Goal: Information Seeking & Learning: Compare options

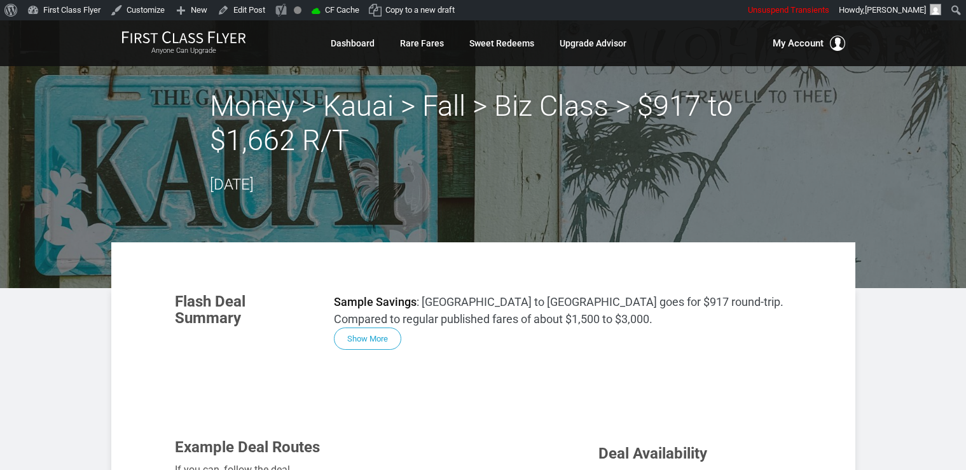
scroll to position [806, 0]
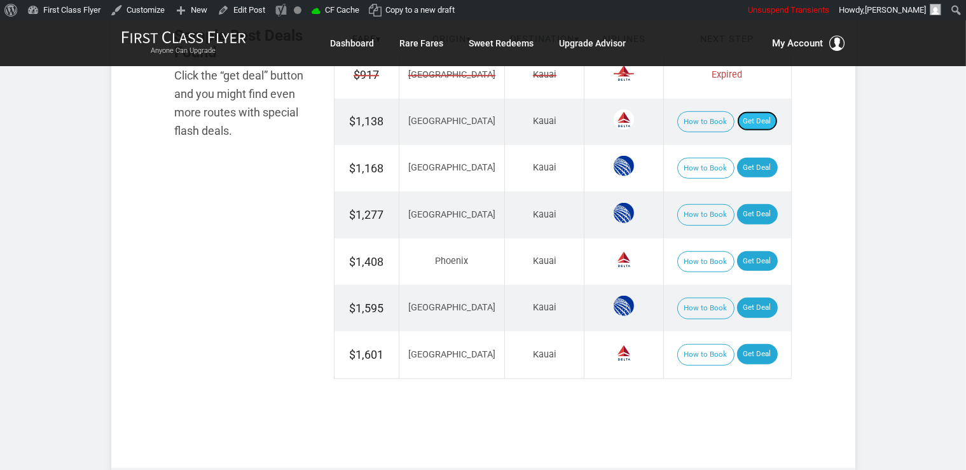
click at [748, 121] on link "Get Deal" at bounding box center [757, 121] width 41 height 20
click at [744, 176] on td "How to Book Get Deal" at bounding box center [728, 168] width 128 height 46
click at [744, 171] on link "Get Deal" at bounding box center [757, 168] width 41 height 20
click at [748, 211] on link "Get Deal" at bounding box center [757, 214] width 41 height 20
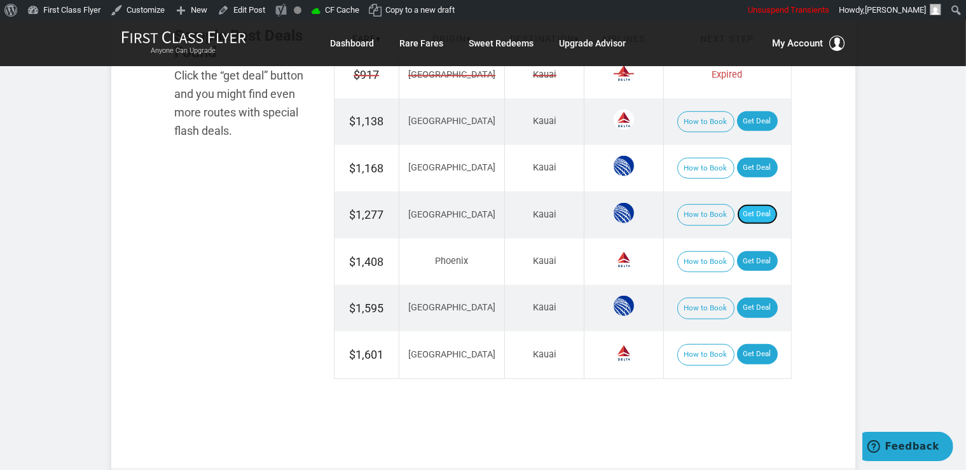
click at [758, 210] on link "Get Deal" at bounding box center [757, 214] width 41 height 20
click at [754, 253] on link "Get Deal" at bounding box center [757, 261] width 41 height 20
click at [757, 304] on link "Get Deal" at bounding box center [757, 308] width 41 height 20
click at [751, 309] on link "Get Deal" at bounding box center [757, 308] width 41 height 20
click at [755, 352] on link "Get Deal" at bounding box center [757, 354] width 41 height 20
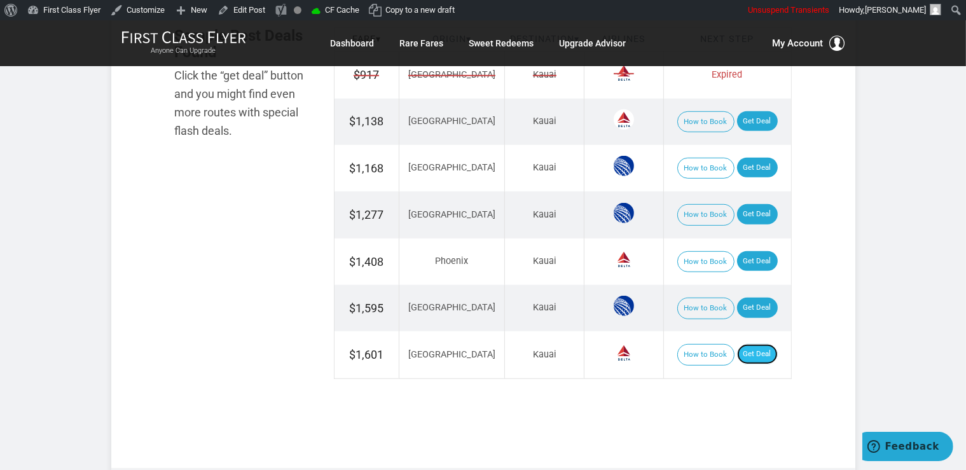
click at [755, 344] on link "Get Deal" at bounding box center [757, 354] width 41 height 20
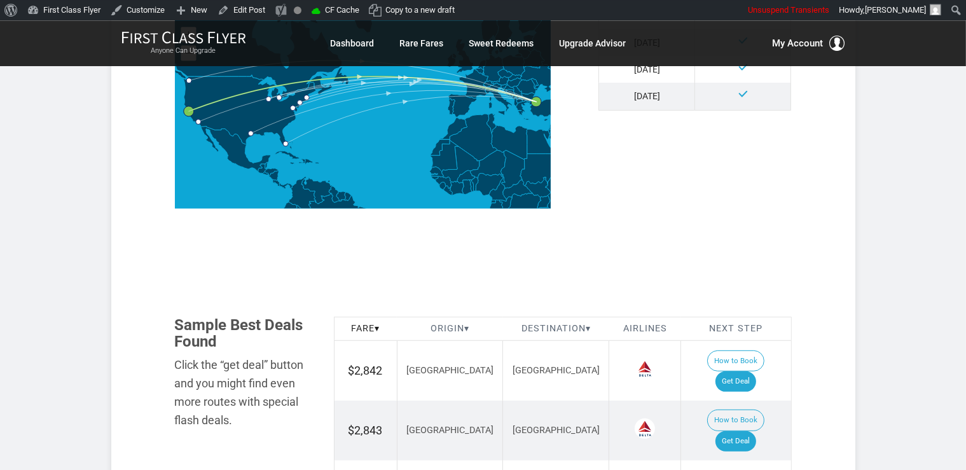
scroll to position [604, 0]
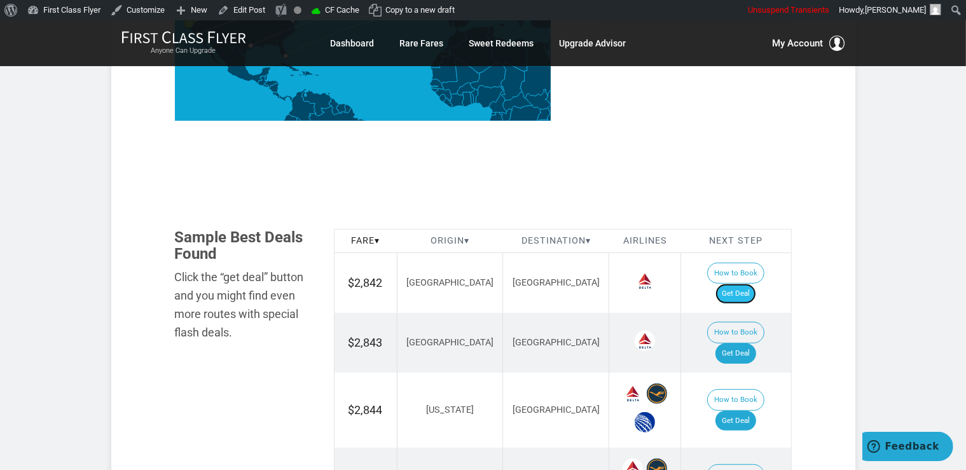
click at [752, 284] on link "Get Deal" at bounding box center [736, 294] width 41 height 20
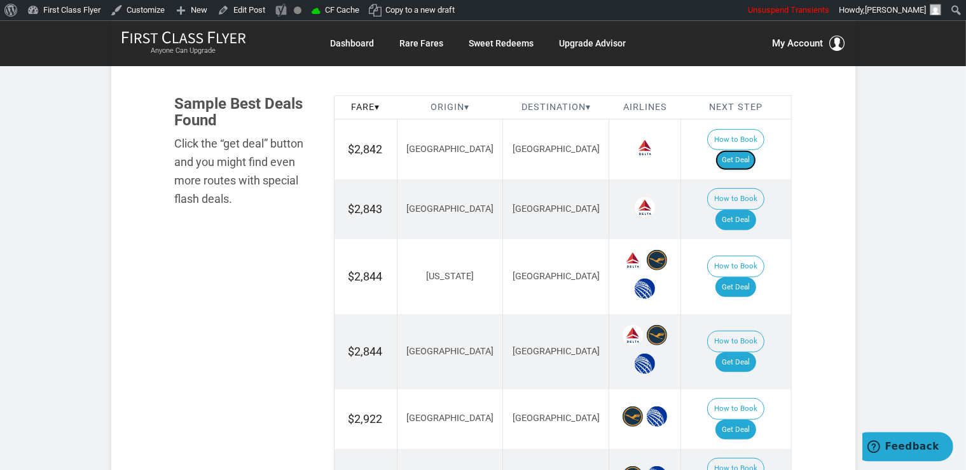
scroll to position [739, 0]
click at [753, 277] on link "Get Deal" at bounding box center [736, 287] width 41 height 20
click at [749, 239] on td "How to Book Get Deal" at bounding box center [736, 276] width 110 height 75
click at [741, 277] on link "Get Deal" at bounding box center [736, 287] width 41 height 20
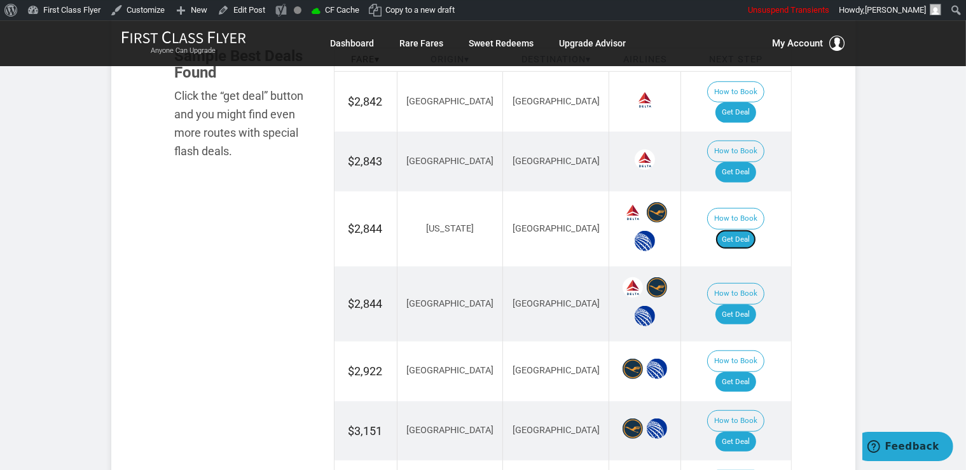
scroll to position [873, 0]
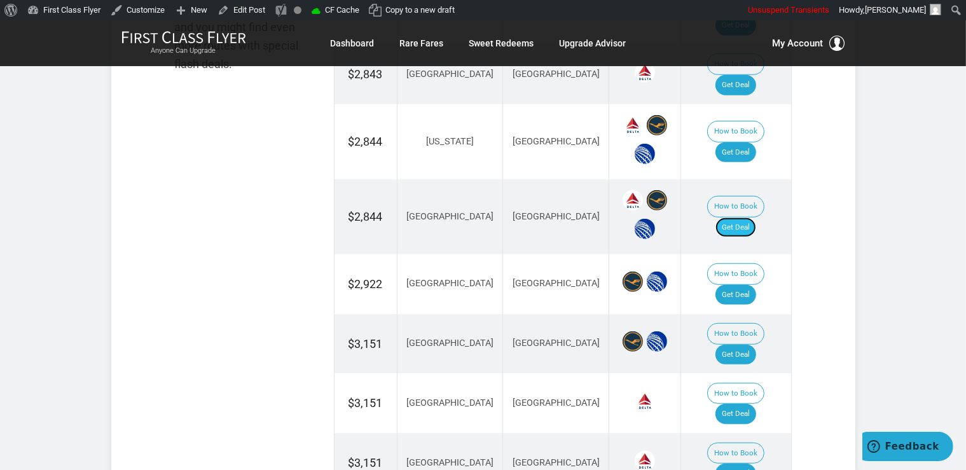
click at [742, 218] on link "Get Deal" at bounding box center [736, 228] width 41 height 20
drag, startPoint x: 744, startPoint y: 246, endPoint x: 760, endPoint y: 238, distance: 17.6
click at [744, 285] on link "Get Deal" at bounding box center [736, 295] width 41 height 20
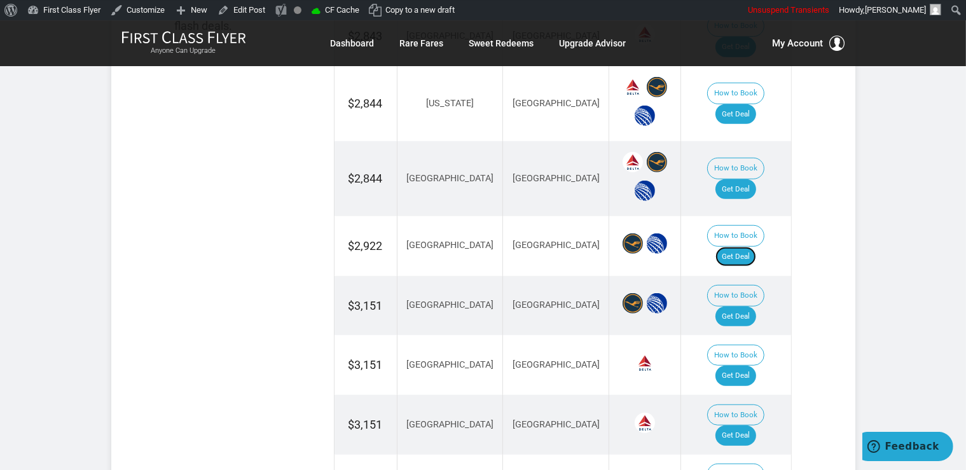
scroll to position [940, 0]
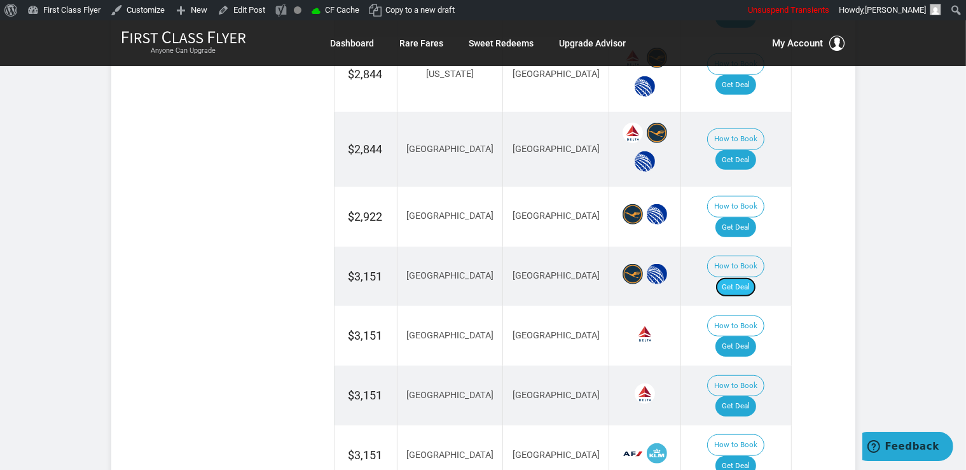
click at [755, 277] on link "Get Deal" at bounding box center [736, 287] width 41 height 20
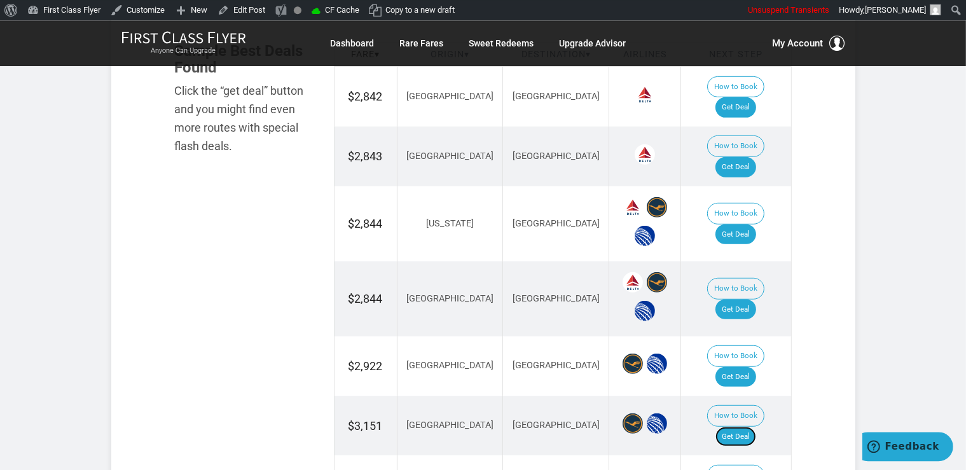
scroll to position [739, 0]
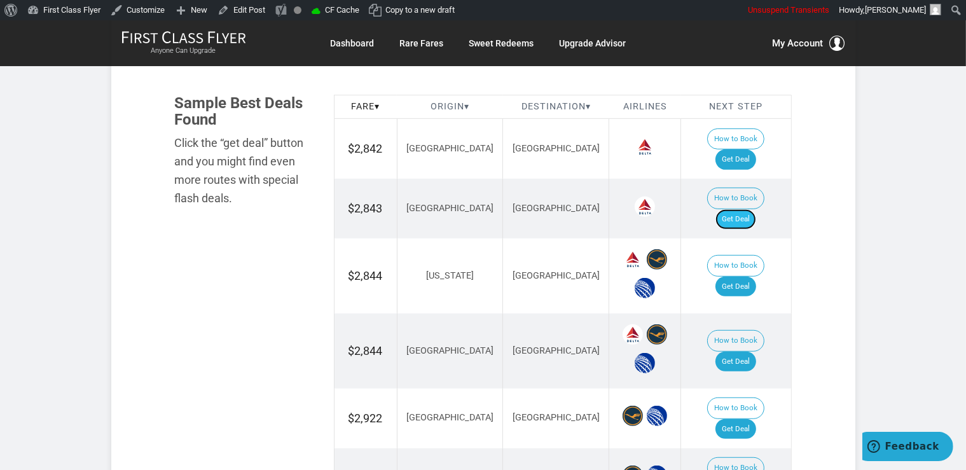
click at [749, 209] on link "Get Deal" at bounding box center [736, 219] width 41 height 20
click at [753, 209] on link "Get Deal" at bounding box center [736, 219] width 41 height 20
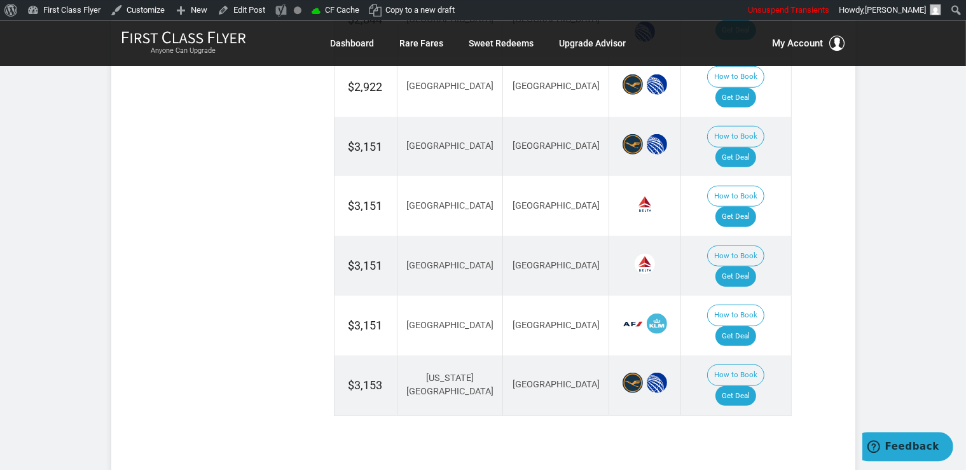
scroll to position [1075, 0]
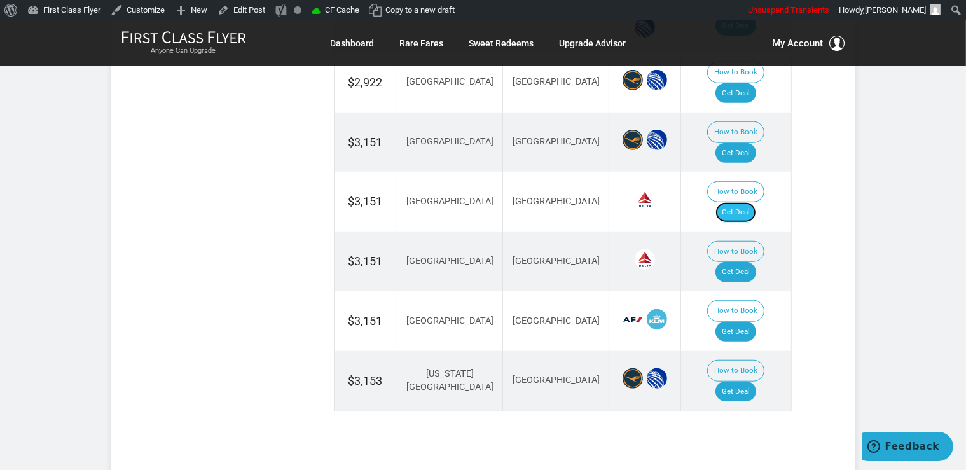
click at [750, 202] on link "Get Deal" at bounding box center [736, 212] width 41 height 20
click at [734, 262] on link "Get Deal" at bounding box center [736, 272] width 41 height 20
click at [752, 382] on link "Get Deal" at bounding box center [736, 392] width 41 height 20
click at [736, 322] on link "Get Deal" at bounding box center [736, 332] width 41 height 20
drag, startPoint x: 735, startPoint y: 238, endPoint x: 741, endPoint y: 228, distance: 10.8
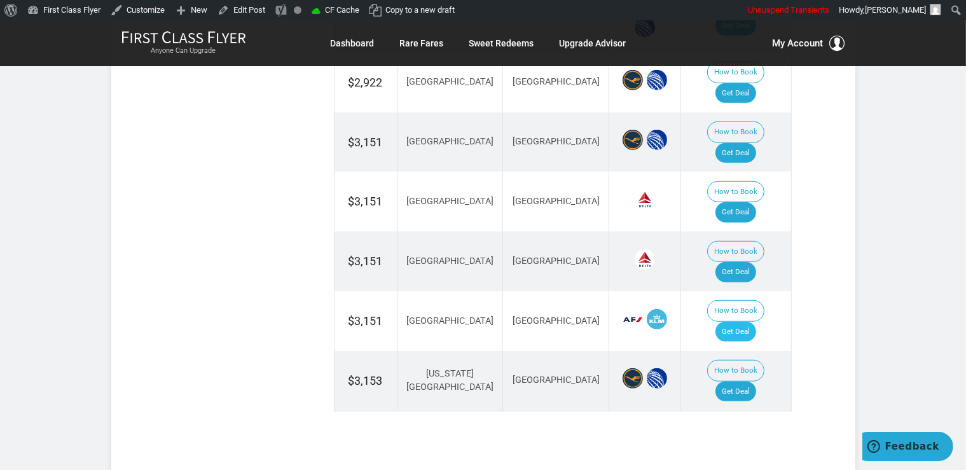
click at [735, 291] on td "How to Book Get Deal" at bounding box center [736, 321] width 110 height 60
click at [749, 322] on link "Get Deal" at bounding box center [736, 332] width 41 height 20
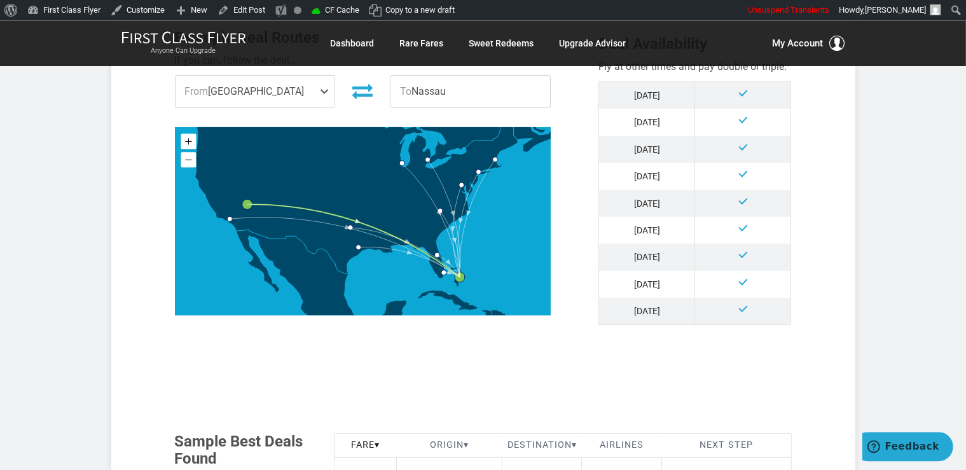
scroll to position [604, 0]
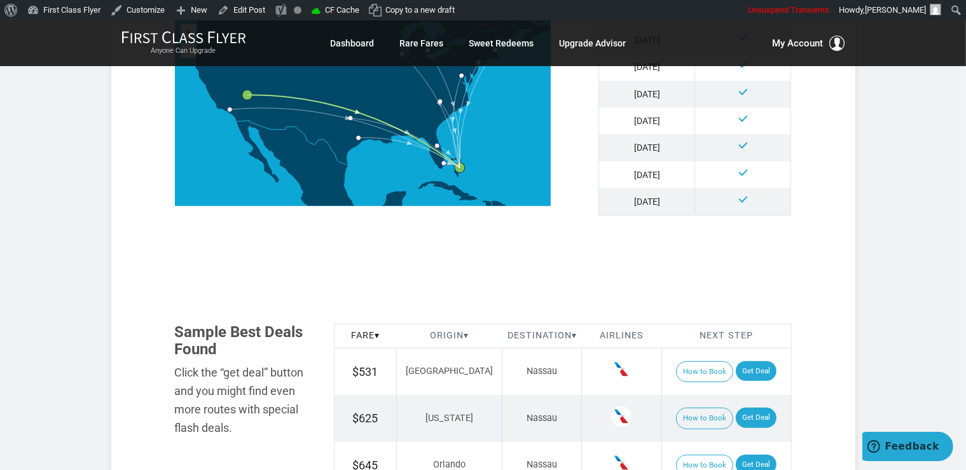
scroll to position [739, 0]
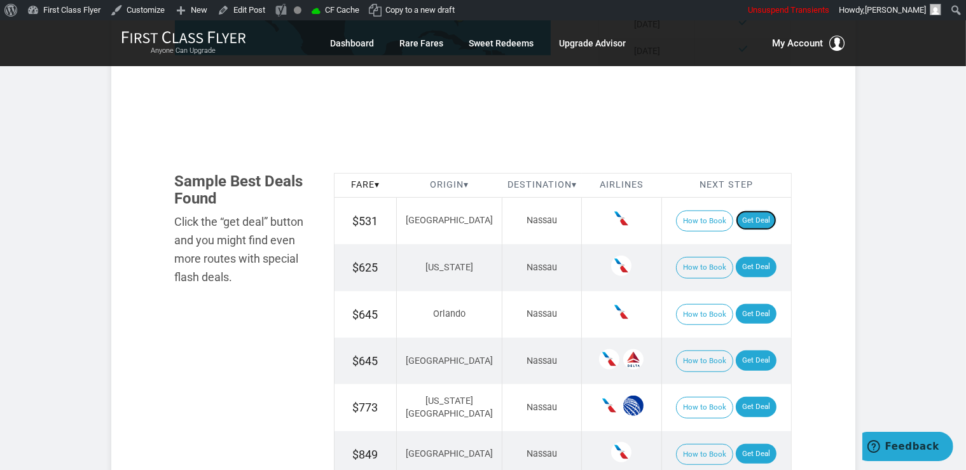
click at [753, 218] on link "Get Deal" at bounding box center [756, 221] width 41 height 20
drag, startPoint x: 739, startPoint y: 258, endPoint x: 758, endPoint y: 260, distance: 19.3
click at [741, 258] on td "How to Book Get Deal" at bounding box center [727, 267] width 130 height 46
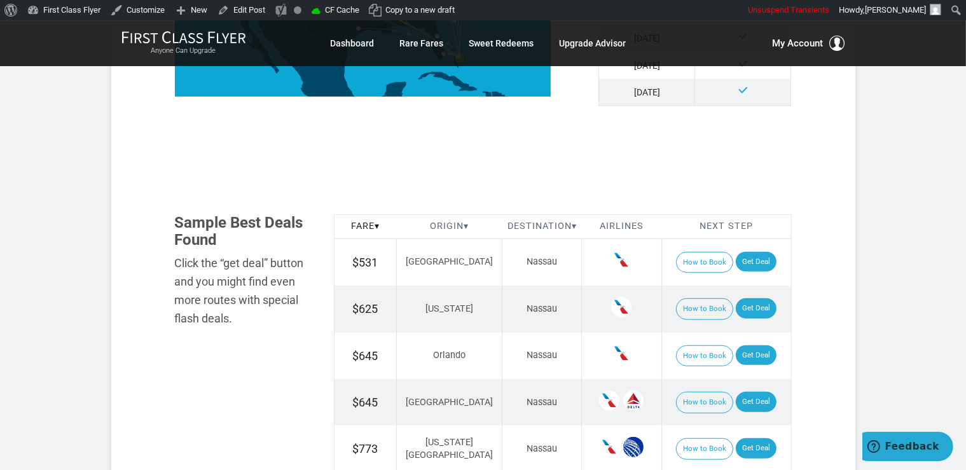
scroll to position [672, 0]
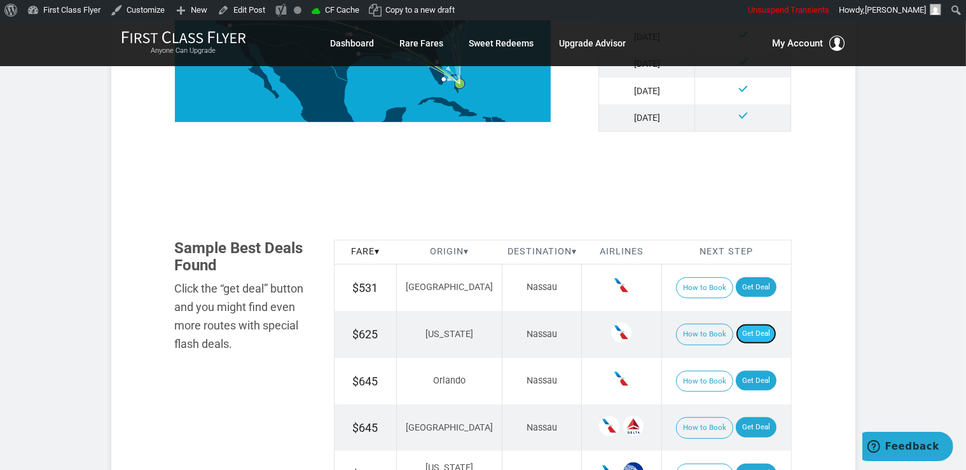
click at [752, 326] on link "Get Deal" at bounding box center [756, 334] width 41 height 20
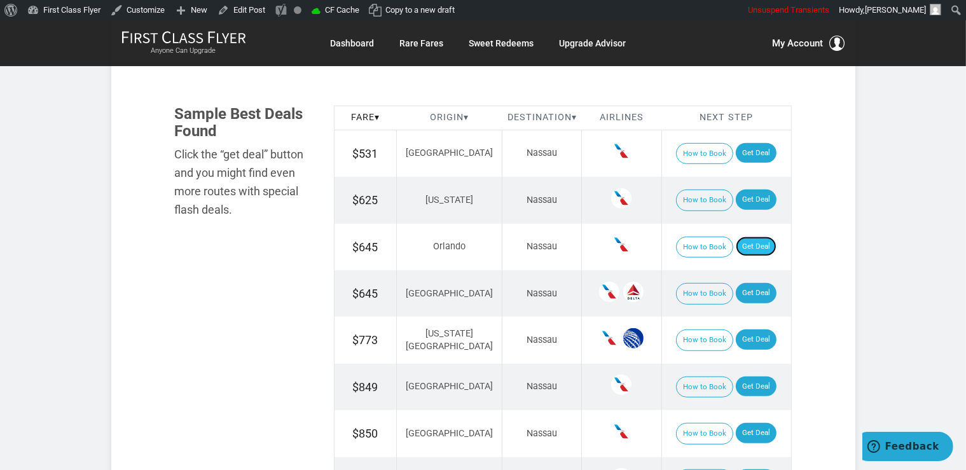
click at [752, 237] on link "Get Deal" at bounding box center [756, 247] width 41 height 20
click at [736, 246] on link "Get Deal" at bounding box center [756, 247] width 41 height 20
click at [752, 295] on link "Get Deal" at bounding box center [756, 293] width 41 height 20
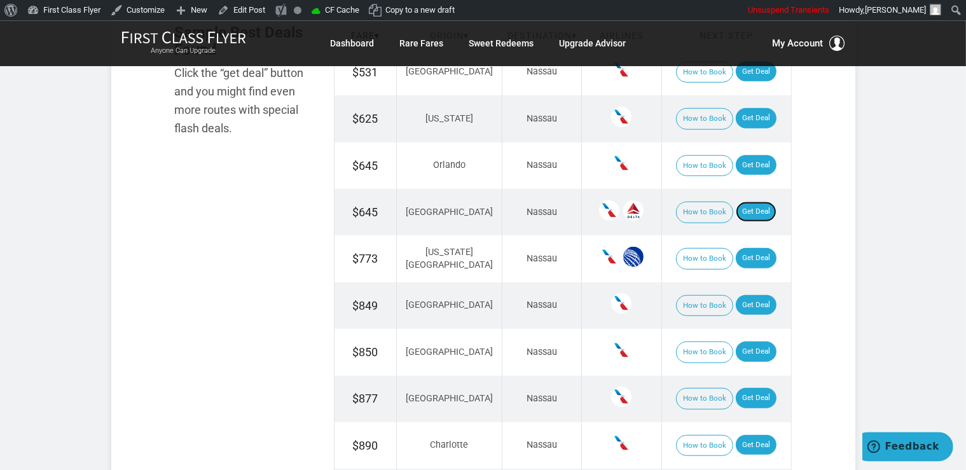
scroll to position [940, 0]
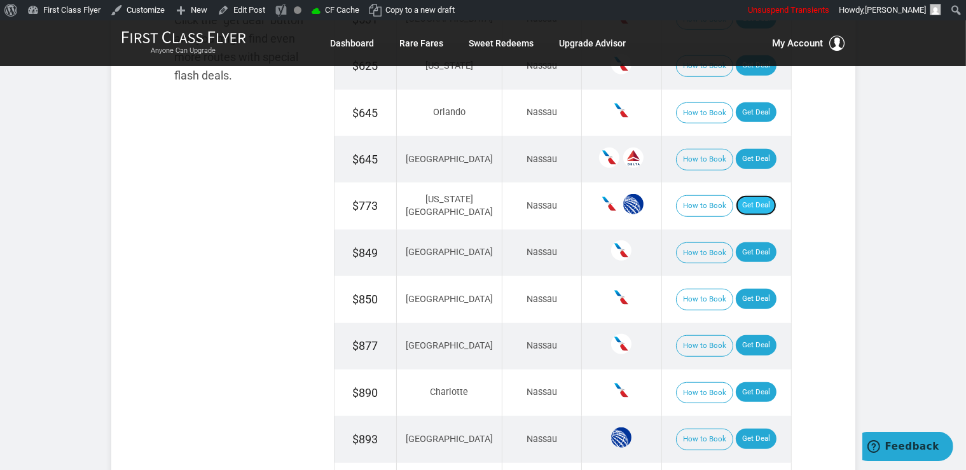
click at [746, 208] on link "Get Deal" at bounding box center [756, 205] width 41 height 20
click at [758, 297] on link "Get Deal" at bounding box center [756, 299] width 41 height 20
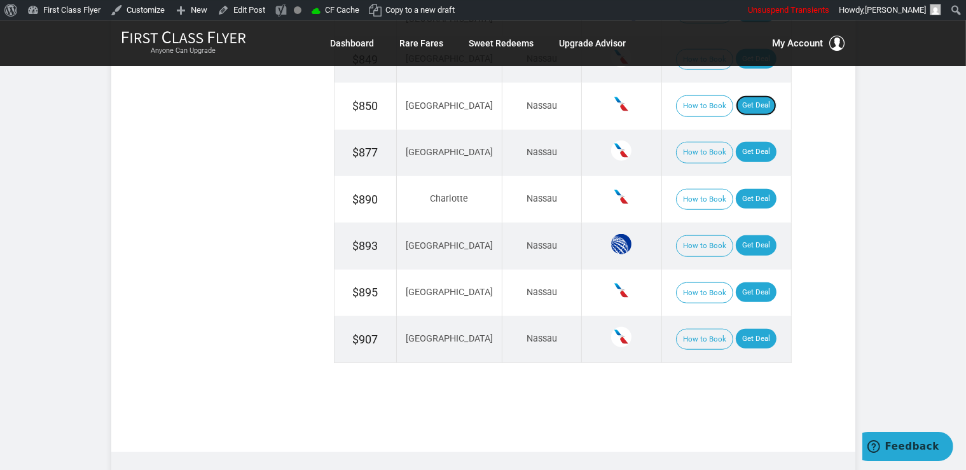
scroll to position [1142, 0]
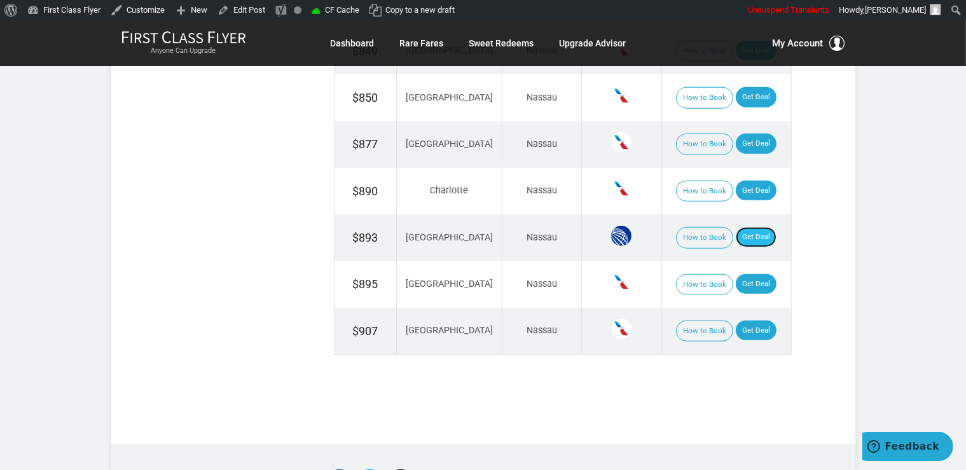
click at [746, 232] on link "Get Deal" at bounding box center [756, 237] width 41 height 20
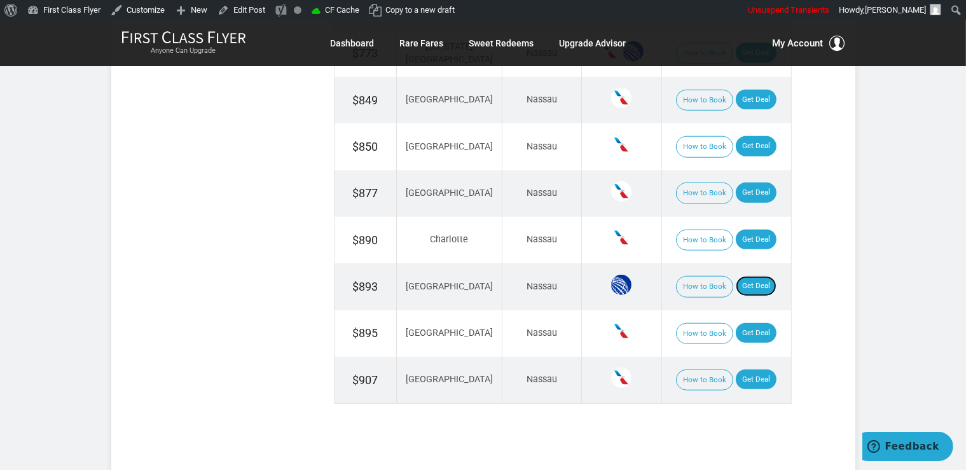
scroll to position [1075, 0]
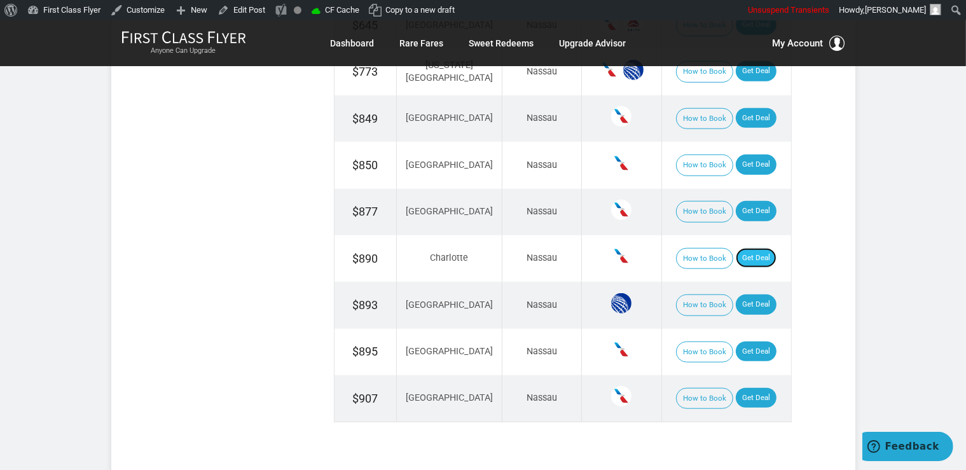
click at [739, 248] on link "Get Deal" at bounding box center [756, 258] width 41 height 20
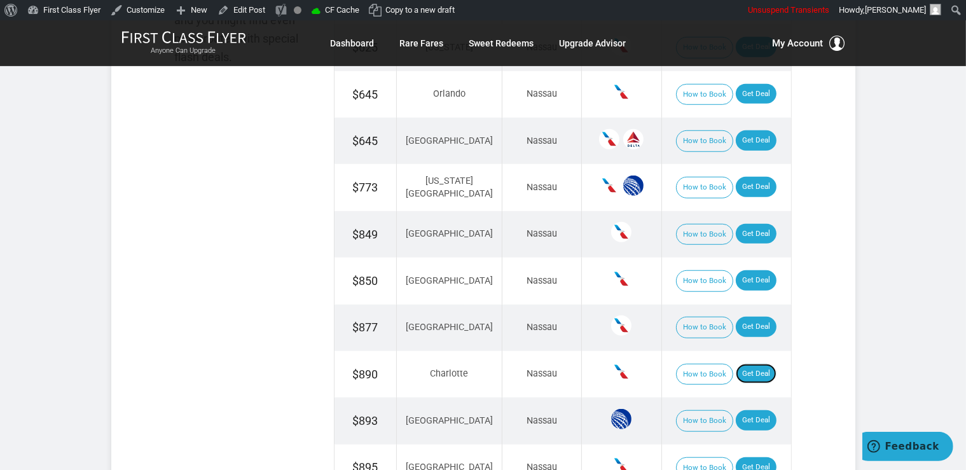
scroll to position [940, 0]
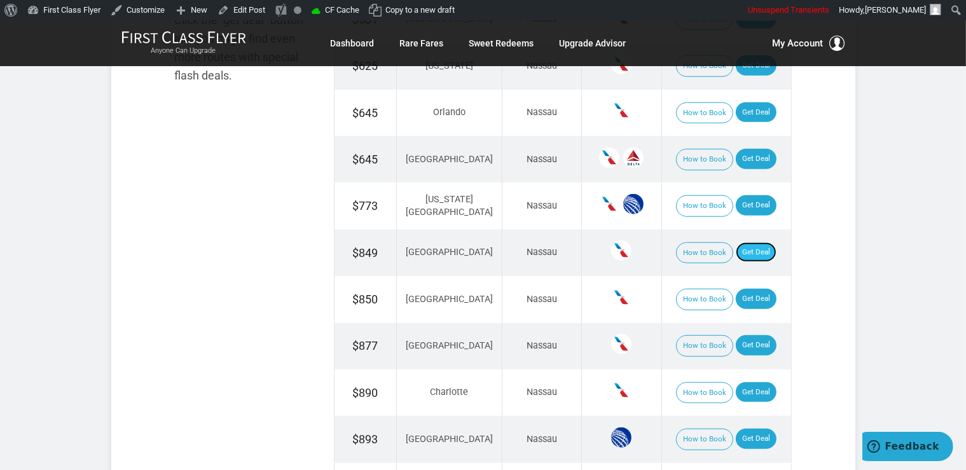
click at [736, 248] on link "Get Deal" at bounding box center [756, 252] width 41 height 20
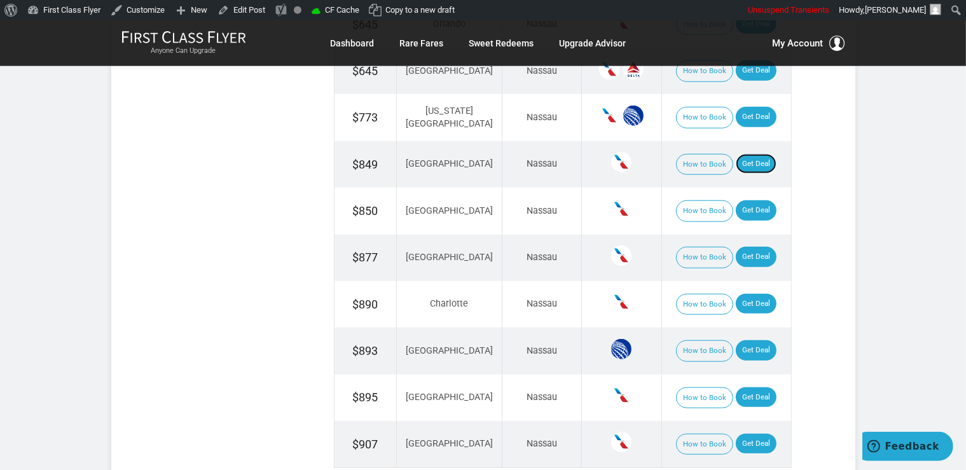
scroll to position [1142, 0]
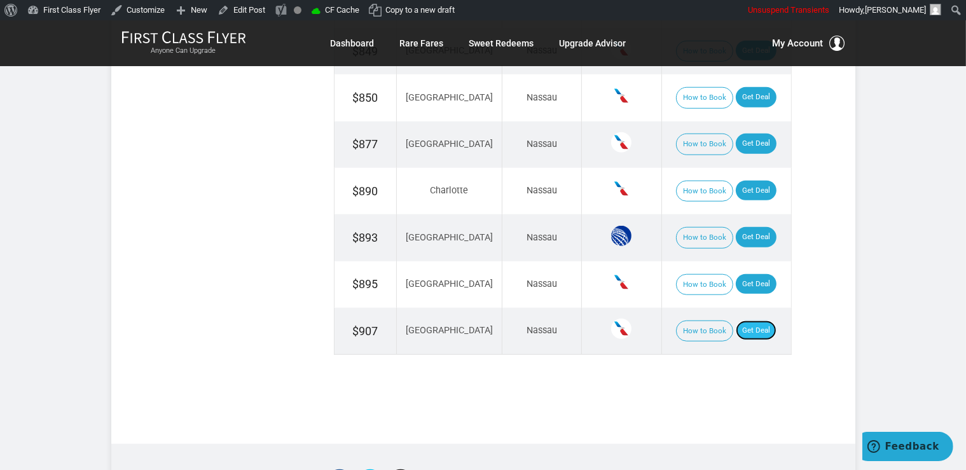
click at [743, 323] on link "Get Deal" at bounding box center [756, 331] width 41 height 20
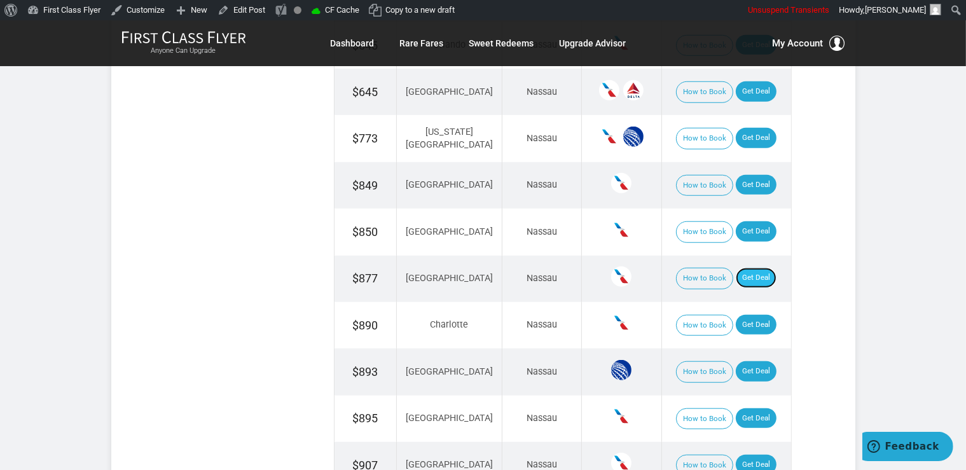
click at [739, 269] on link "Get Deal" at bounding box center [756, 278] width 41 height 20
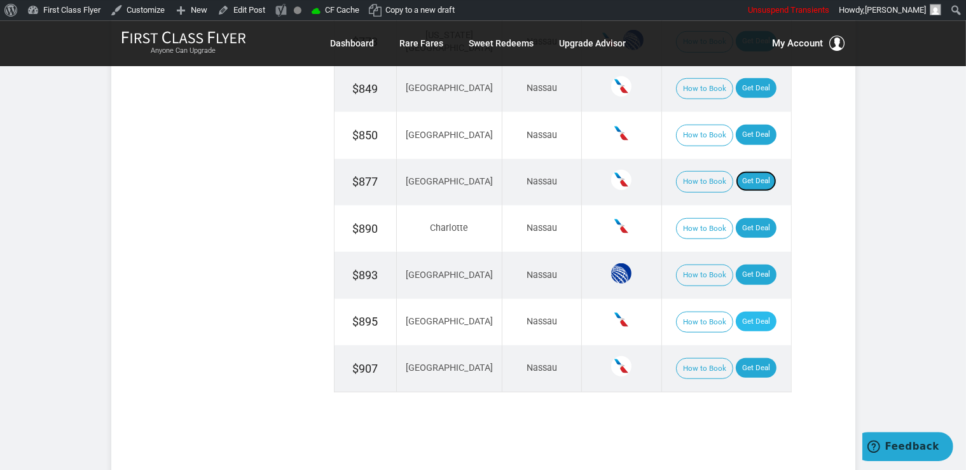
scroll to position [1075, 0]
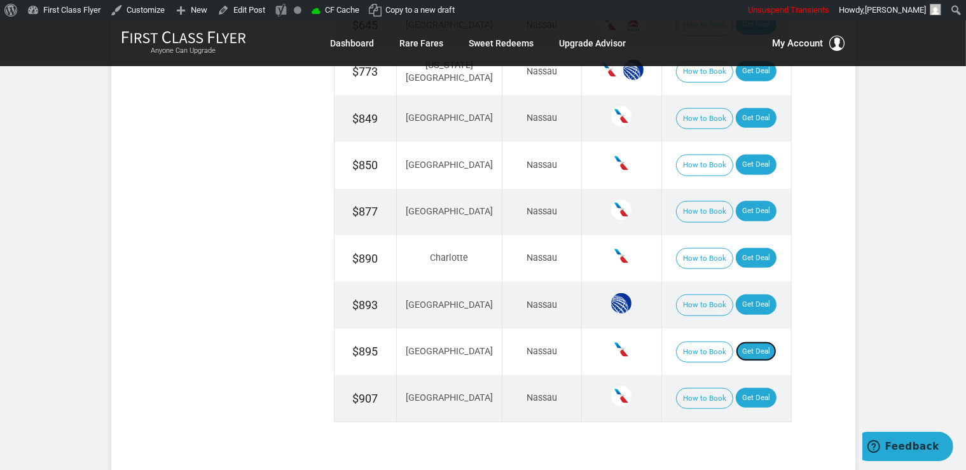
drag, startPoint x: 742, startPoint y: 349, endPoint x: 683, endPoint y: 90, distance: 265.5
click at [741, 349] on link "Get Deal" at bounding box center [756, 352] width 41 height 20
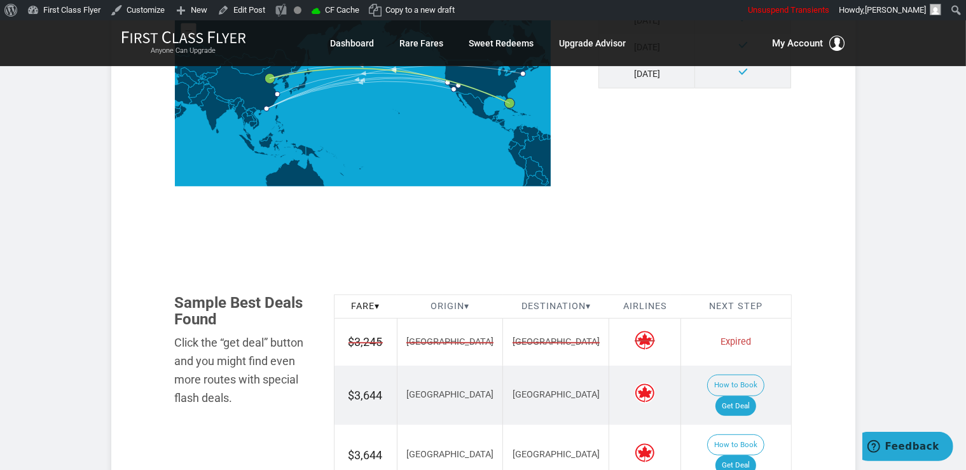
scroll to position [672, 0]
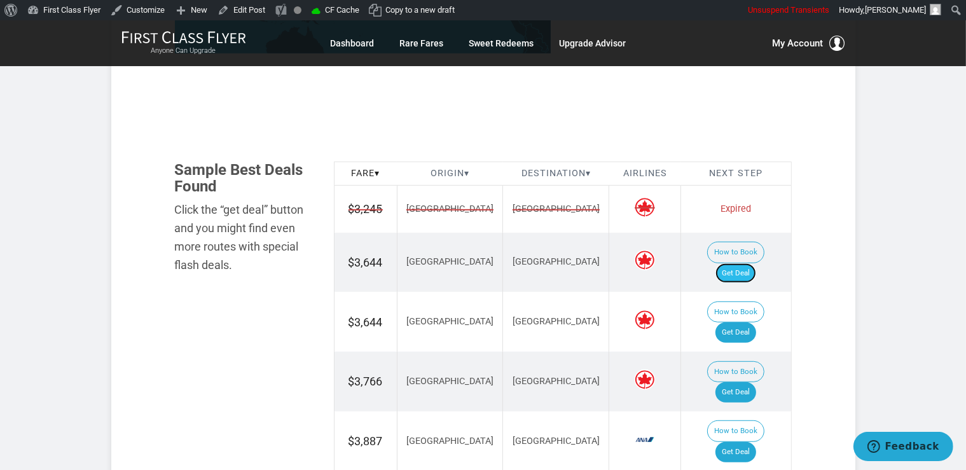
click at [756, 263] on link "Get Deal" at bounding box center [736, 273] width 41 height 20
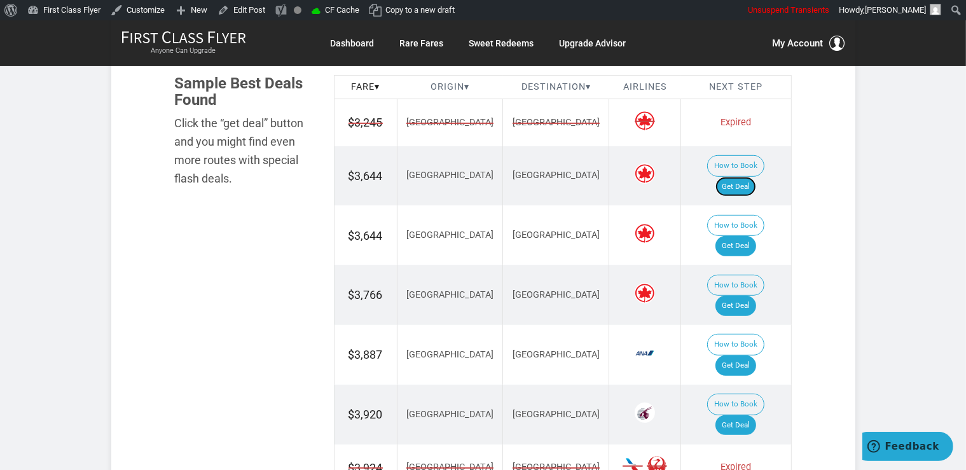
scroll to position [739, 0]
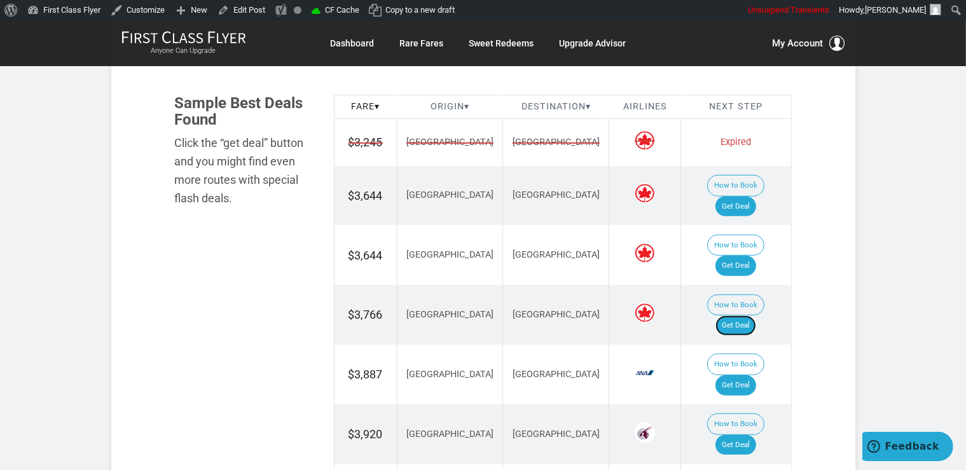
click at [749, 316] on link "Get Deal" at bounding box center [736, 326] width 41 height 20
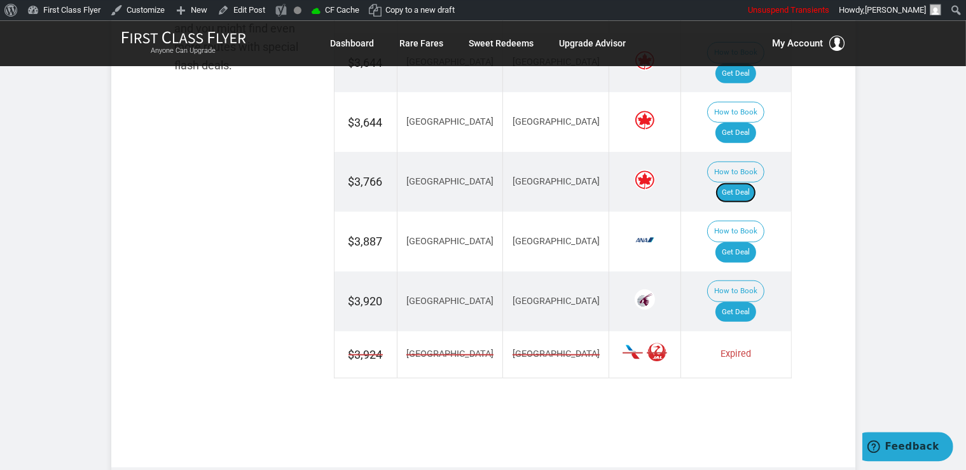
scroll to position [873, 0]
click at [755, 301] on link "Get Deal" at bounding box center [736, 311] width 41 height 20
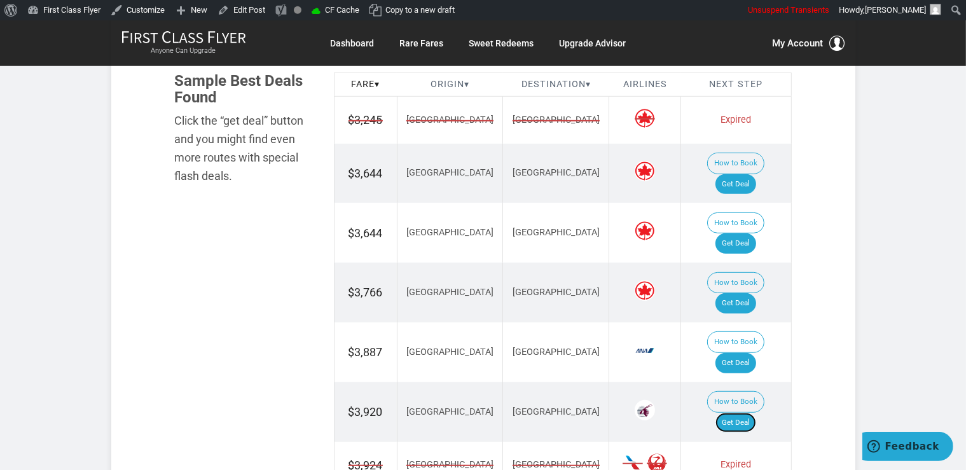
scroll to position [739, 0]
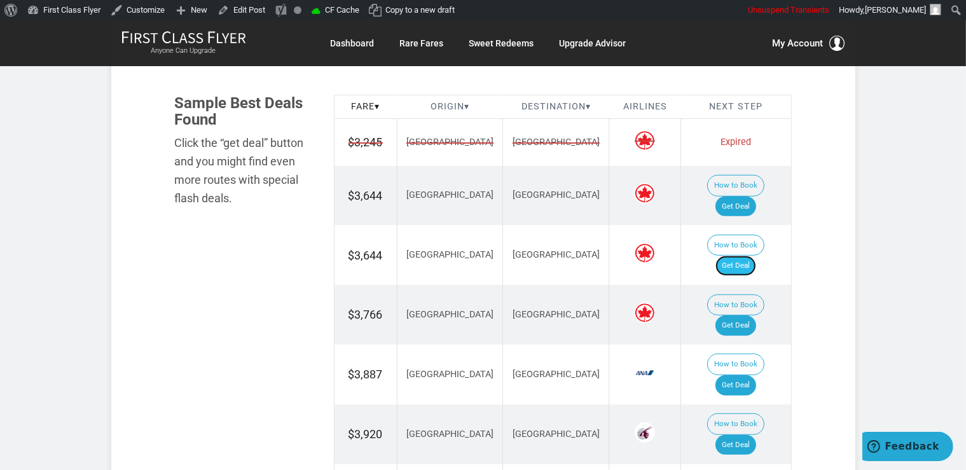
drag, startPoint x: 742, startPoint y: 226, endPoint x: 756, endPoint y: 227, distance: 14.7
click at [741, 256] on link "Get Deal" at bounding box center [736, 266] width 41 height 20
click at [738, 375] on link "Get Deal" at bounding box center [736, 385] width 41 height 20
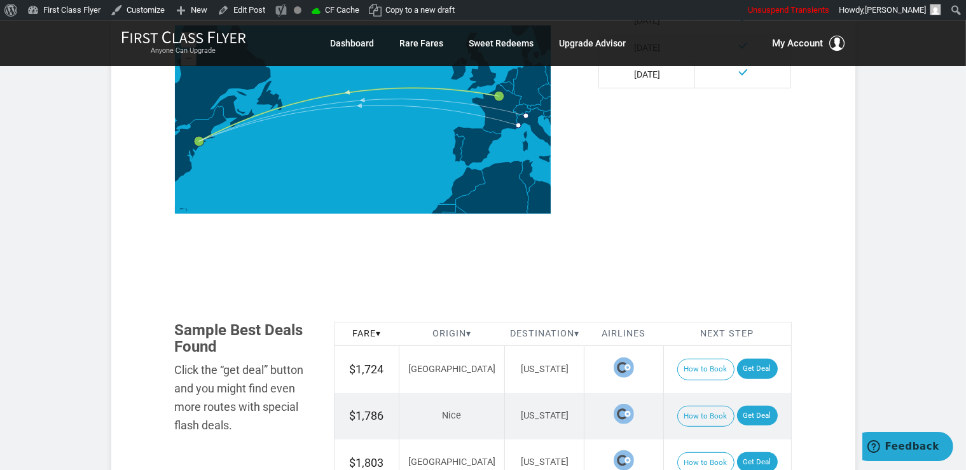
scroll to position [672, 0]
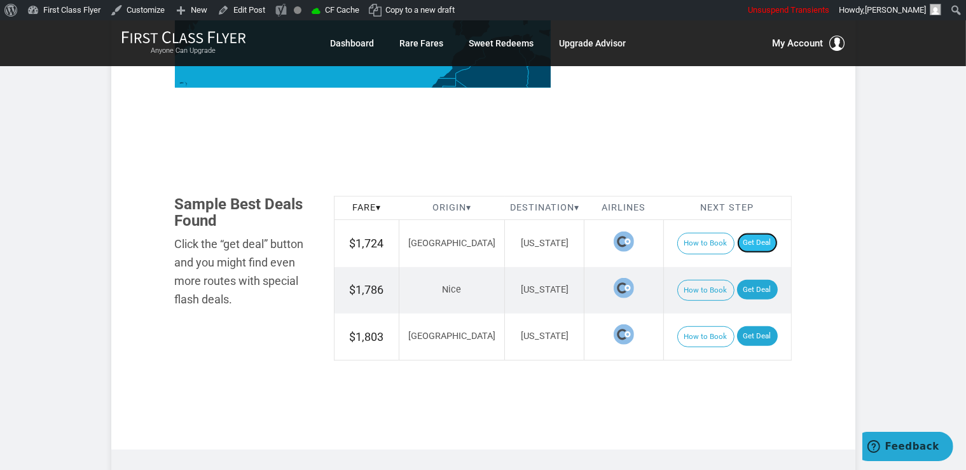
click at [742, 247] on link "Get Deal" at bounding box center [757, 243] width 41 height 20
click at [757, 294] on link "Get Deal" at bounding box center [757, 290] width 41 height 20
click at [744, 333] on link "Get Deal" at bounding box center [757, 336] width 41 height 20
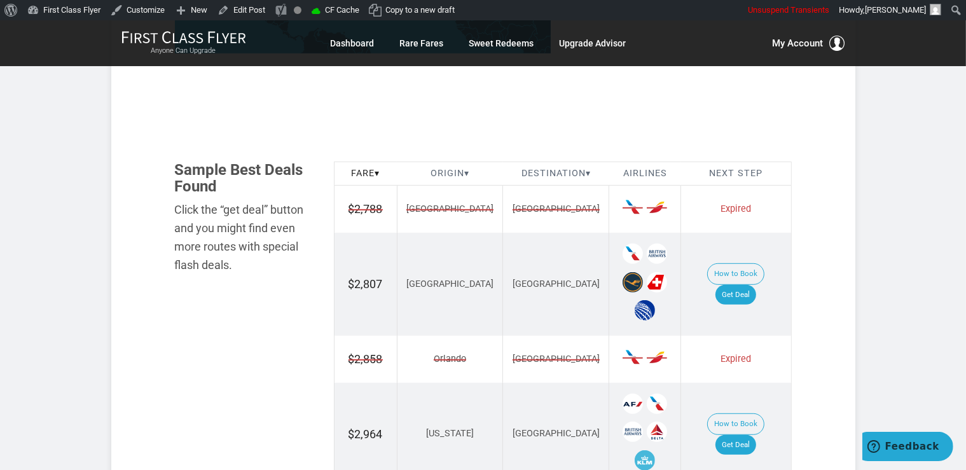
scroll to position [806, 0]
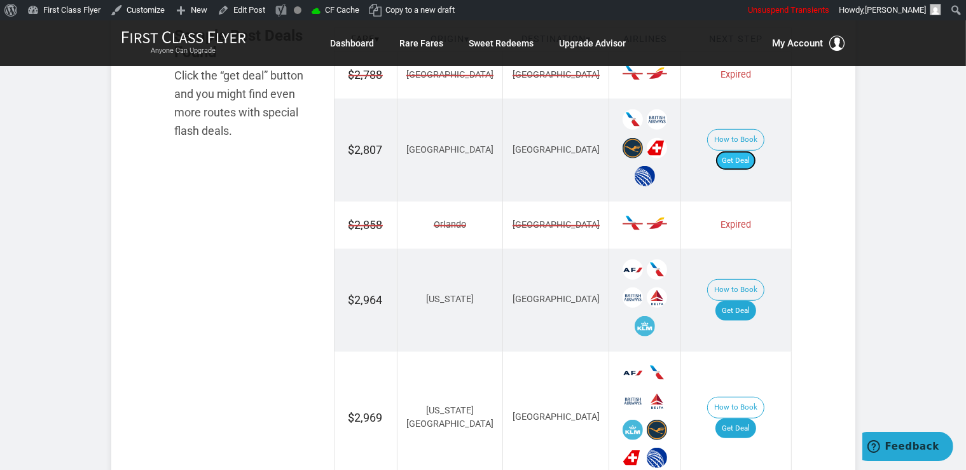
drag, startPoint x: 747, startPoint y: 147, endPoint x: 760, endPoint y: 149, distance: 12.9
click at [747, 151] on link "Get Deal" at bounding box center [736, 161] width 41 height 20
click at [742, 302] on td "How to Book Get Deal" at bounding box center [736, 301] width 110 height 104
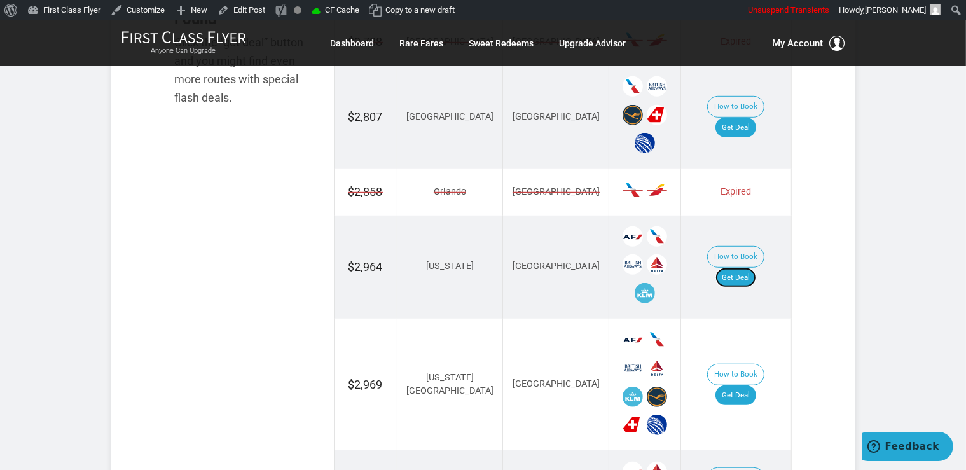
scroll to position [873, 0]
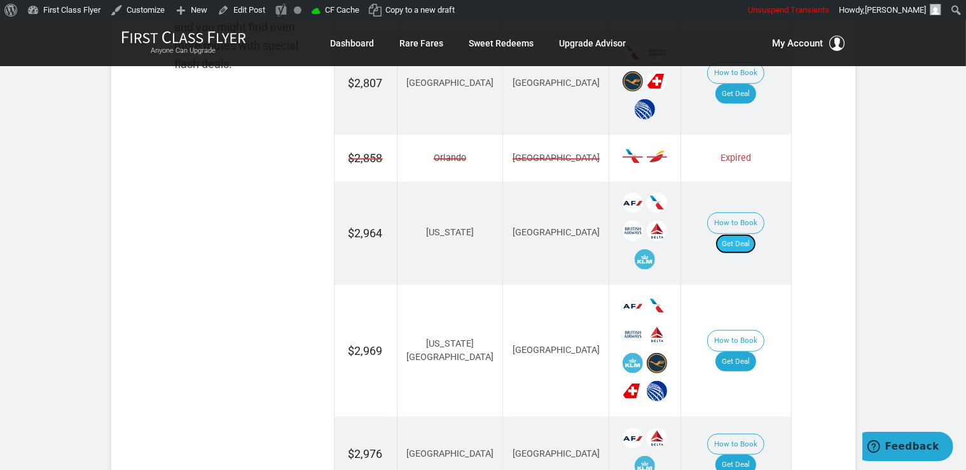
click at [747, 234] on link "Get Deal" at bounding box center [736, 244] width 41 height 20
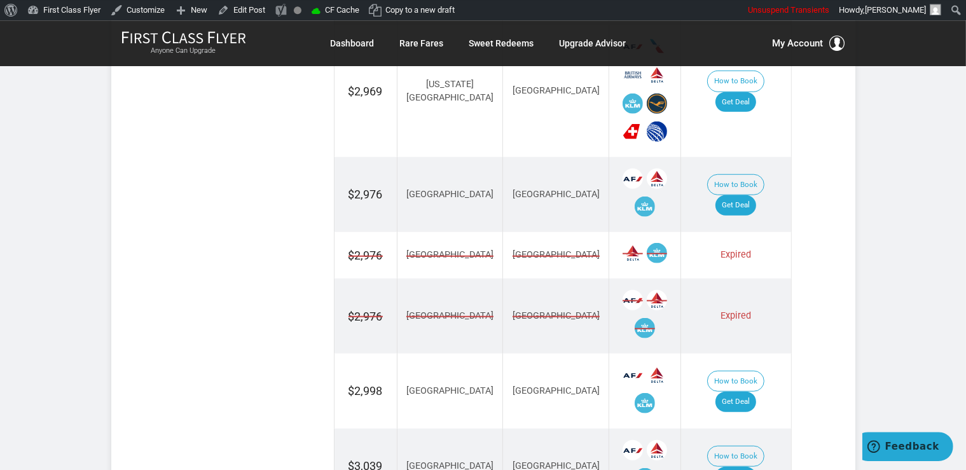
scroll to position [1142, 0]
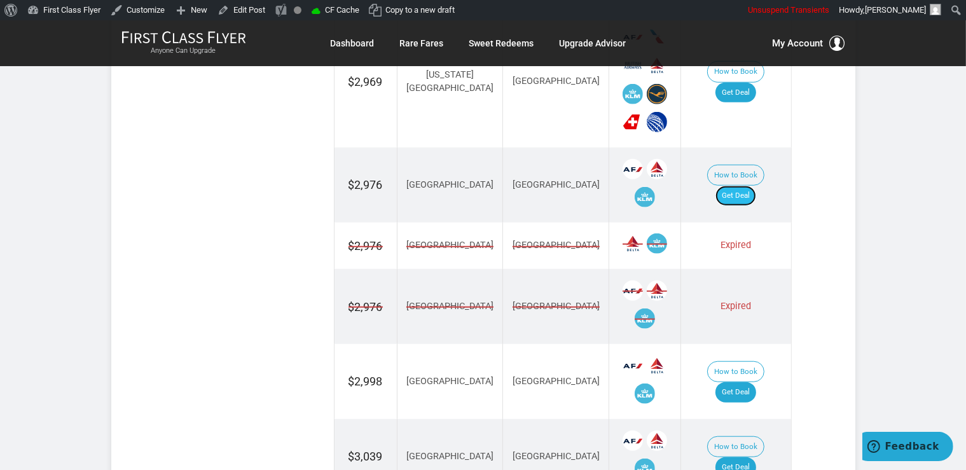
click at [747, 186] on link "Get Deal" at bounding box center [736, 196] width 41 height 20
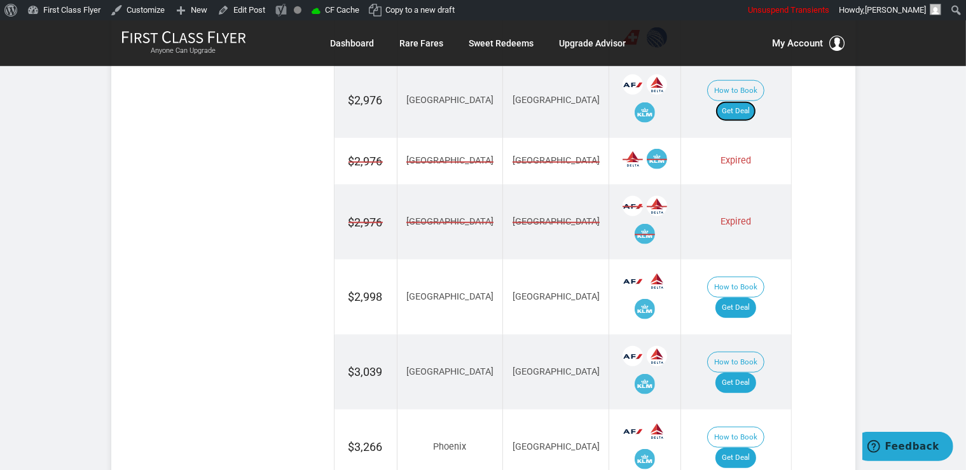
scroll to position [1276, 0]
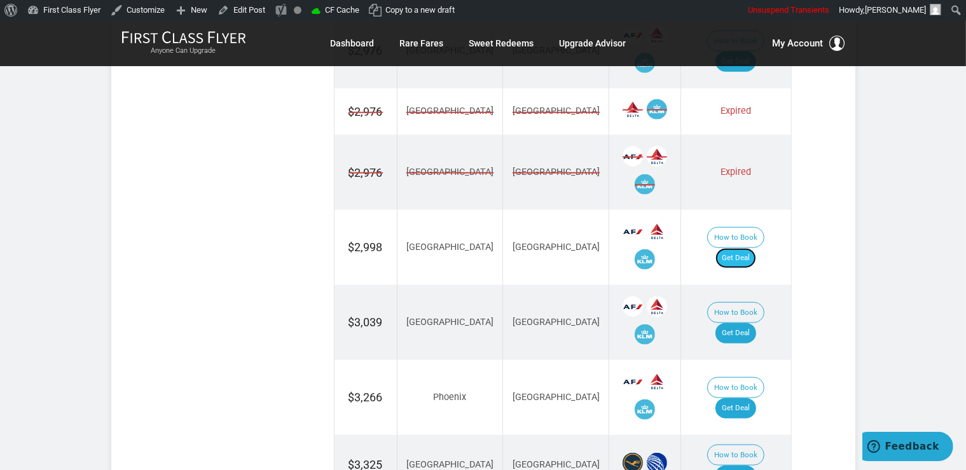
click at [753, 248] on link "Get Deal" at bounding box center [736, 258] width 41 height 20
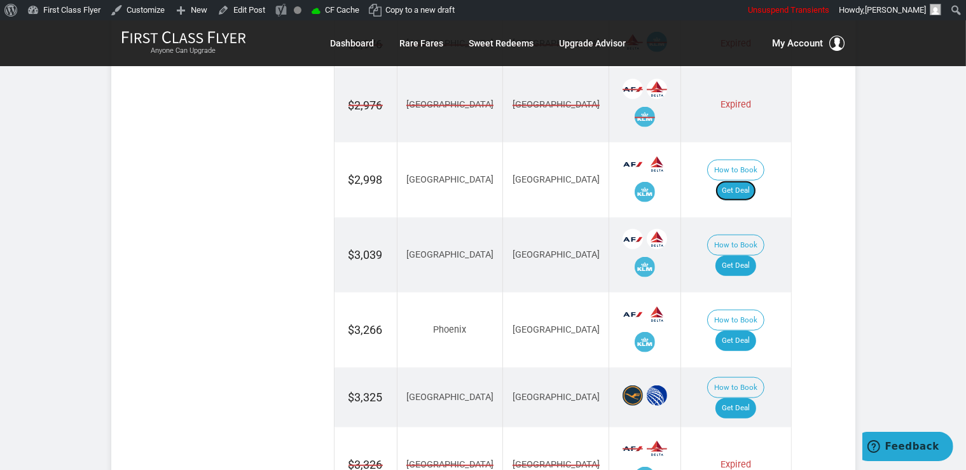
scroll to position [1075, 0]
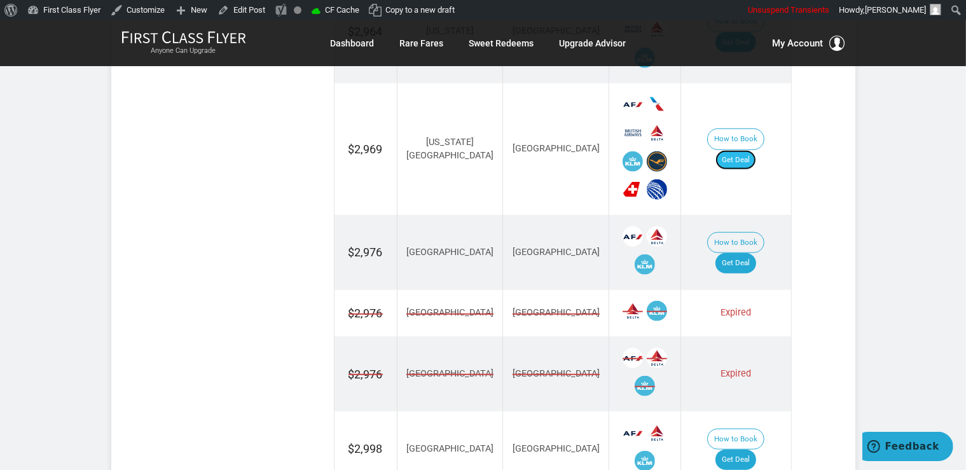
click at [744, 150] on link "Get Deal" at bounding box center [736, 160] width 41 height 20
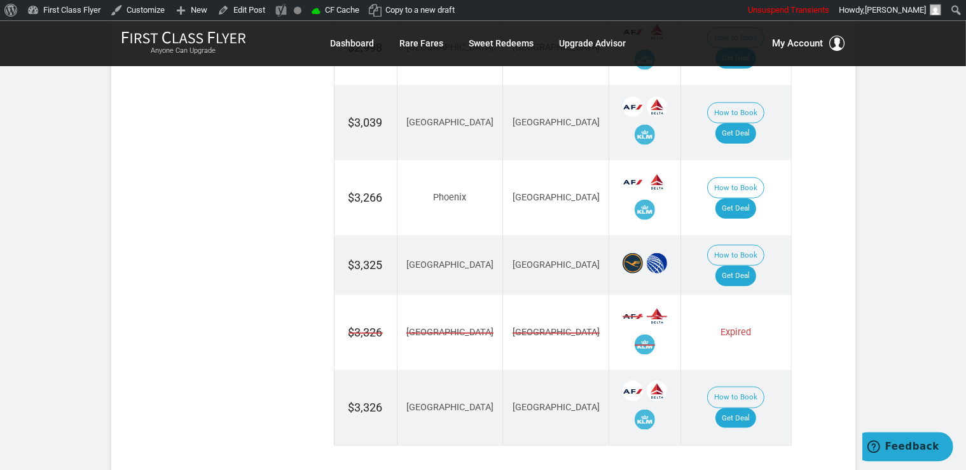
scroll to position [1478, 0]
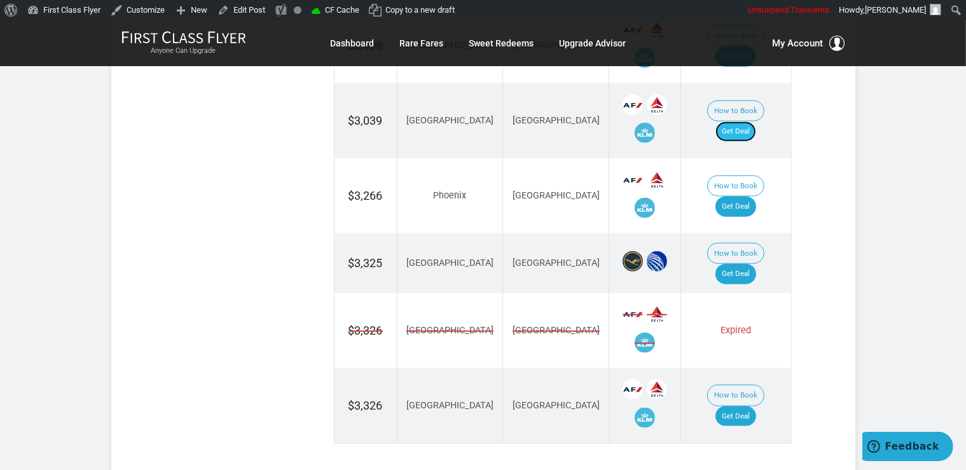
drag, startPoint x: 749, startPoint y: 108, endPoint x: 756, endPoint y: 100, distance: 10.8
click at [748, 122] on link "Get Deal" at bounding box center [736, 132] width 41 height 20
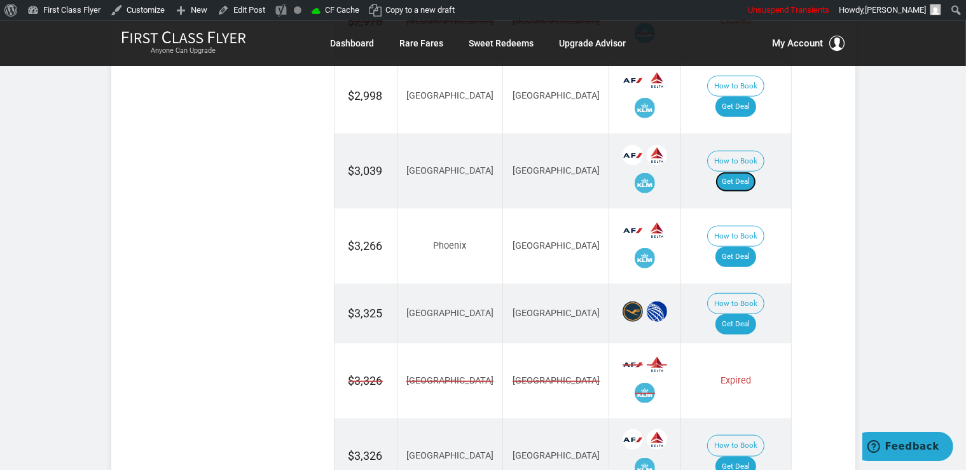
scroll to position [1344, 0]
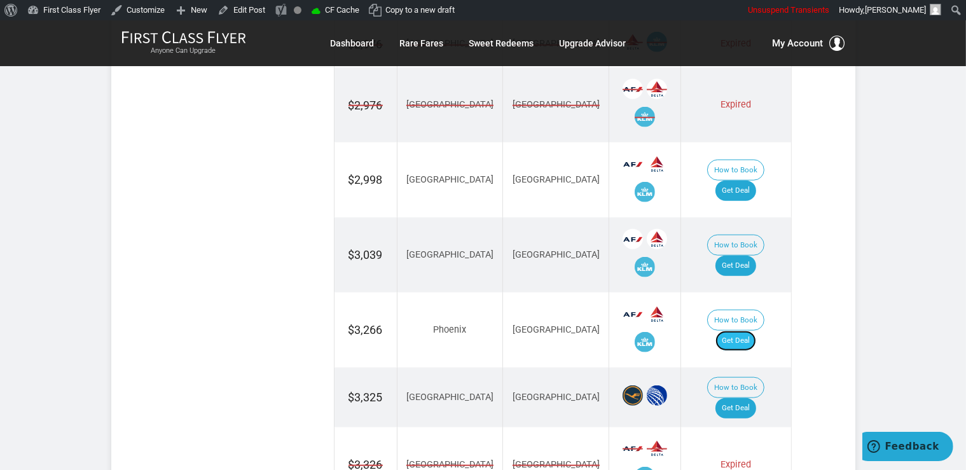
click at [749, 331] on link "Get Deal" at bounding box center [736, 341] width 41 height 20
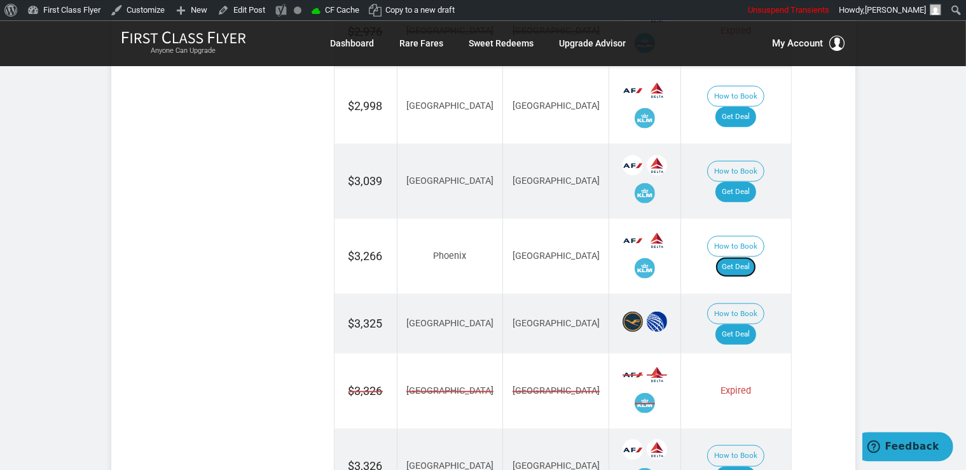
scroll to position [1478, 0]
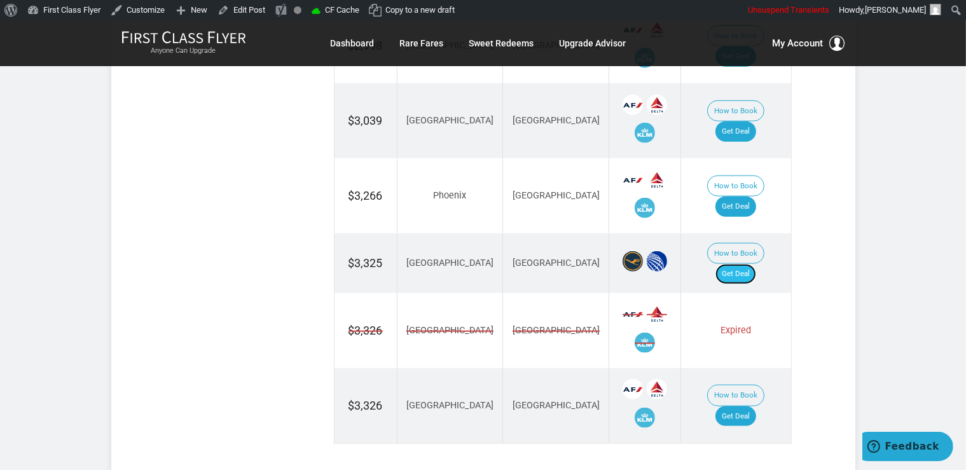
click at [748, 264] on link "Get Deal" at bounding box center [736, 274] width 41 height 20
click at [751, 407] on link "Get Deal" at bounding box center [736, 417] width 41 height 20
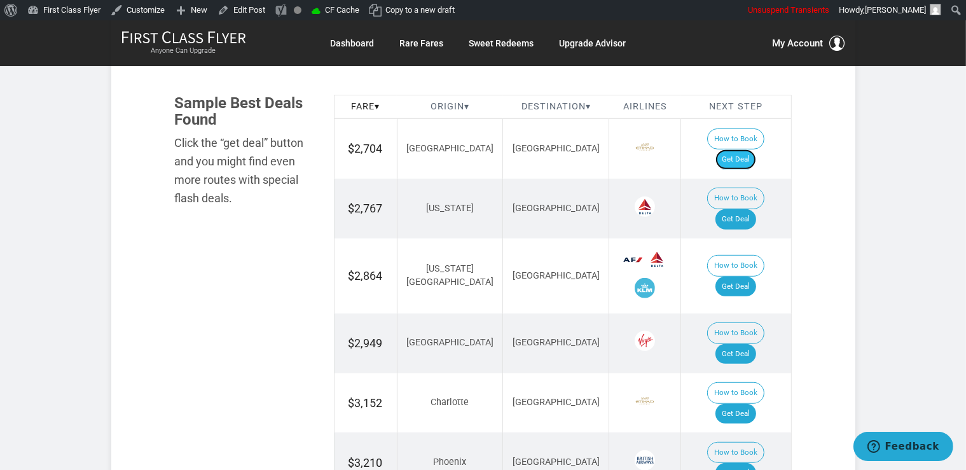
click at [741, 150] on link "Get Deal" at bounding box center [736, 160] width 41 height 20
click at [737, 209] on link "Get Deal" at bounding box center [736, 219] width 41 height 20
click at [740, 277] on link "Get Deal" at bounding box center [736, 287] width 41 height 20
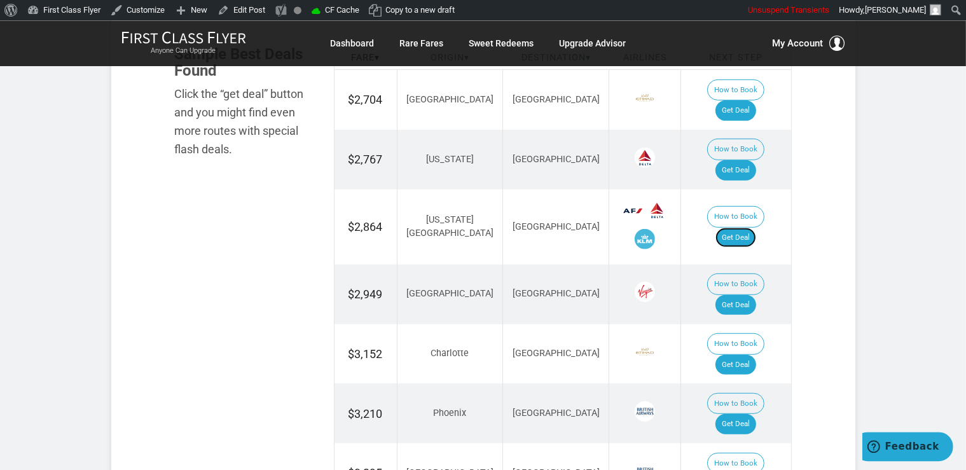
scroll to position [806, 0]
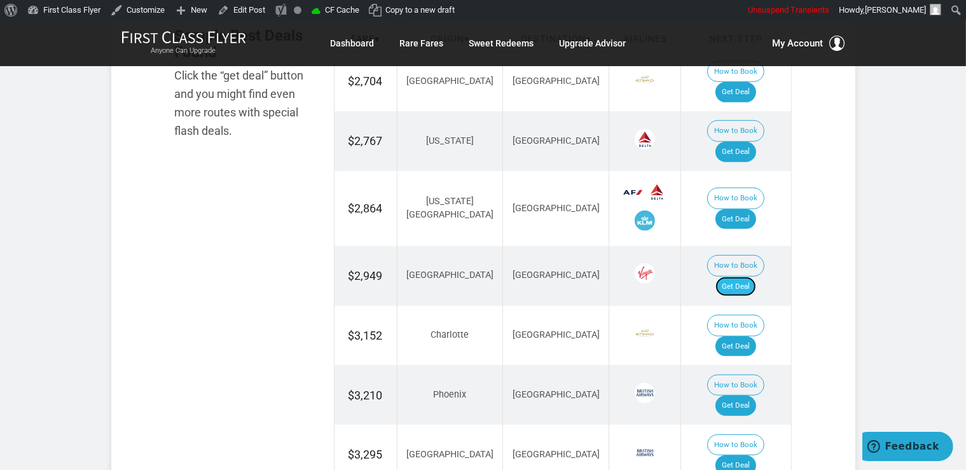
click at [756, 277] on link "Get Deal" at bounding box center [736, 287] width 41 height 20
click at [739, 277] on link "Get Deal" at bounding box center [736, 287] width 41 height 20
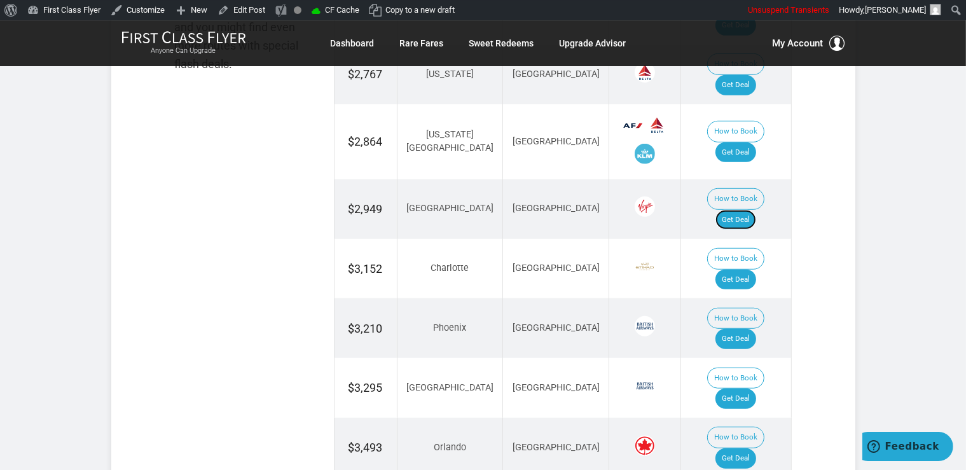
scroll to position [940, 0]
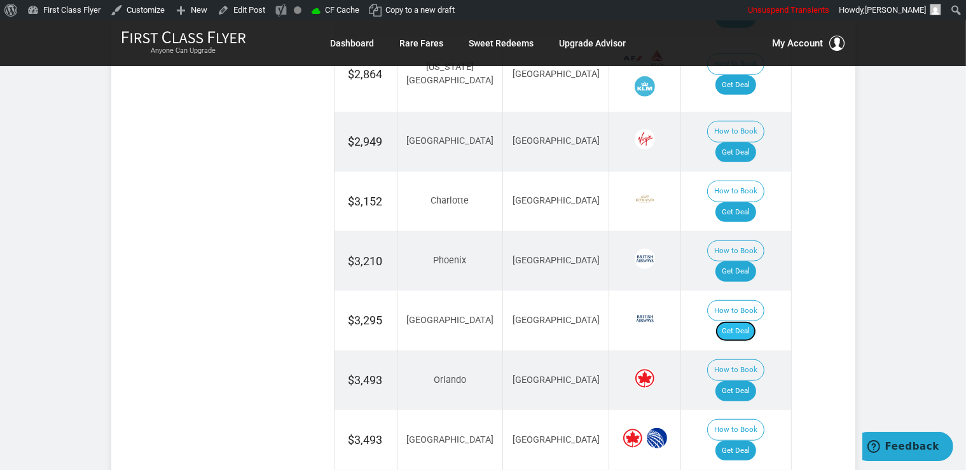
click at [735, 321] on link "Get Deal" at bounding box center [736, 331] width 41 height 20
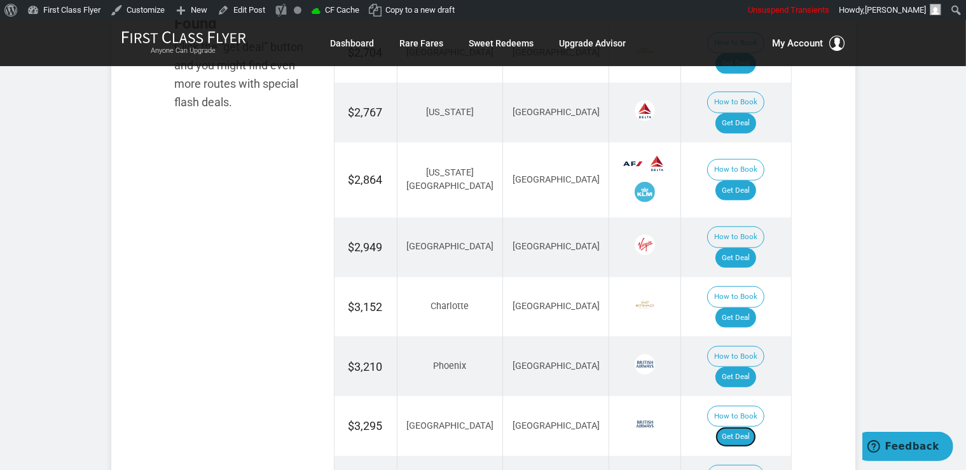
scroll to position [806, 0]
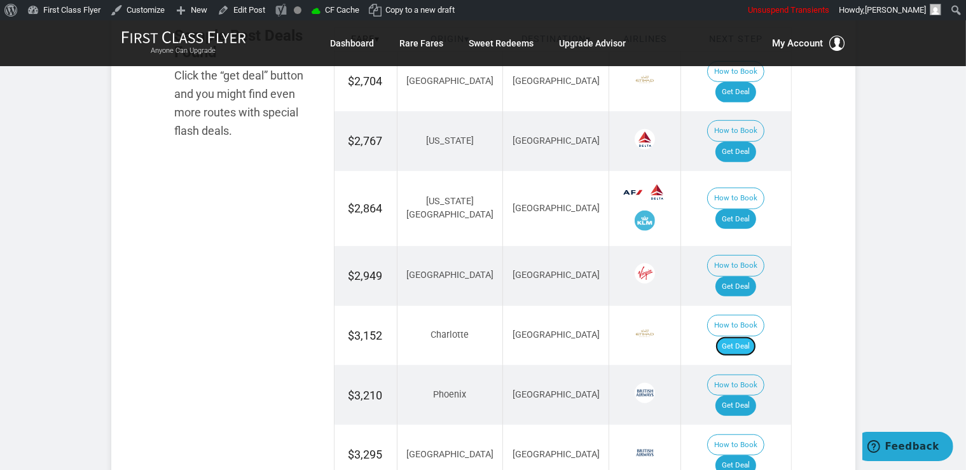
click at [748, 337] on link "Get Deal" at bounding box center [736, 347] width 41 height 20
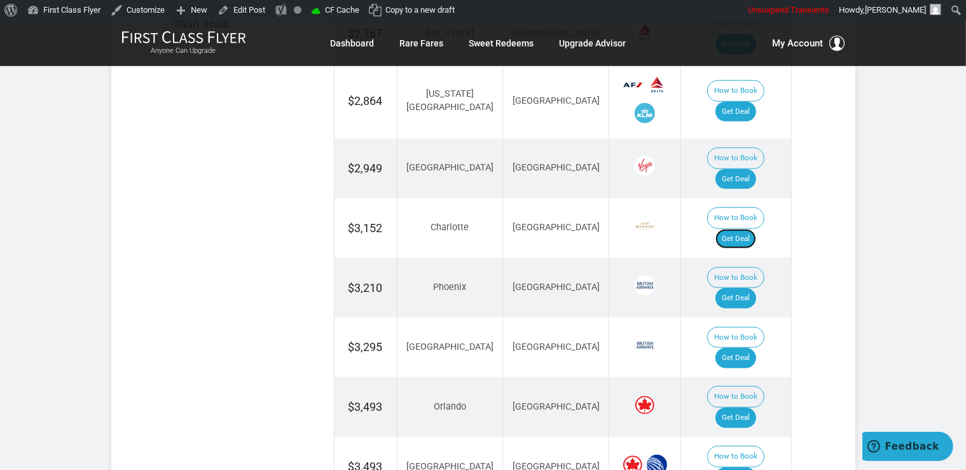
scroll to position [940, 0]
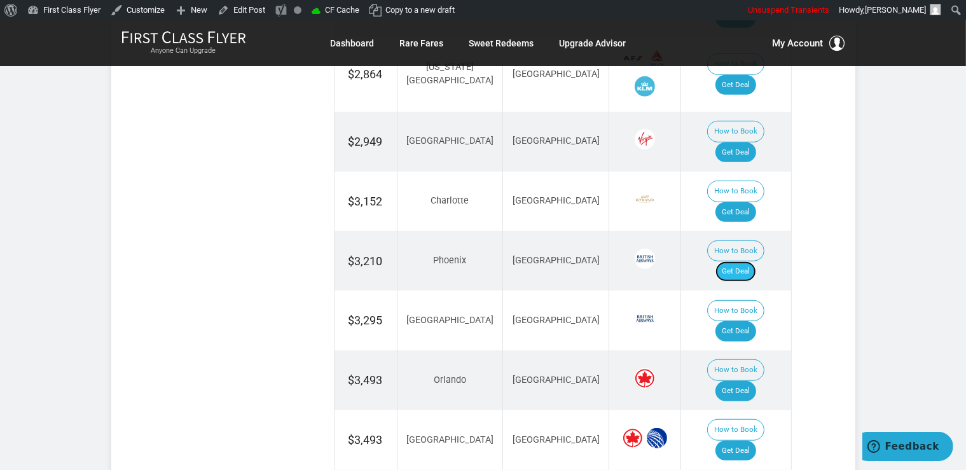
click at [756, 261] on link "Get Deal" at bounding box center [736, 271] width 41 height 20
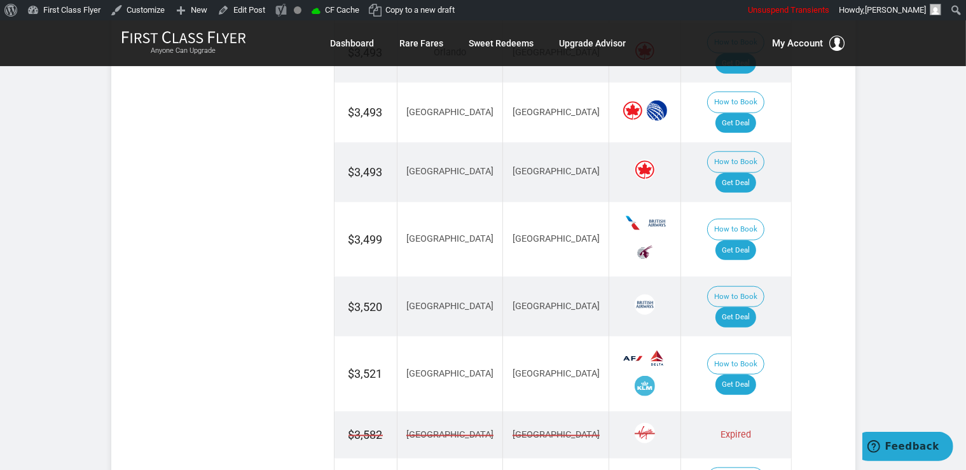
scroll to position [1344, 0]
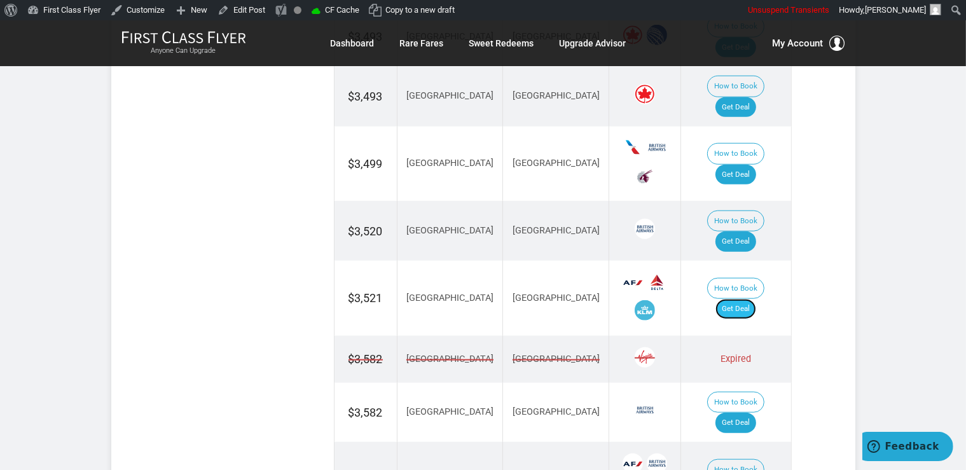
click at [731, 299] on link "Get Deal" at bounding box center [736, 309] width 41 height 20
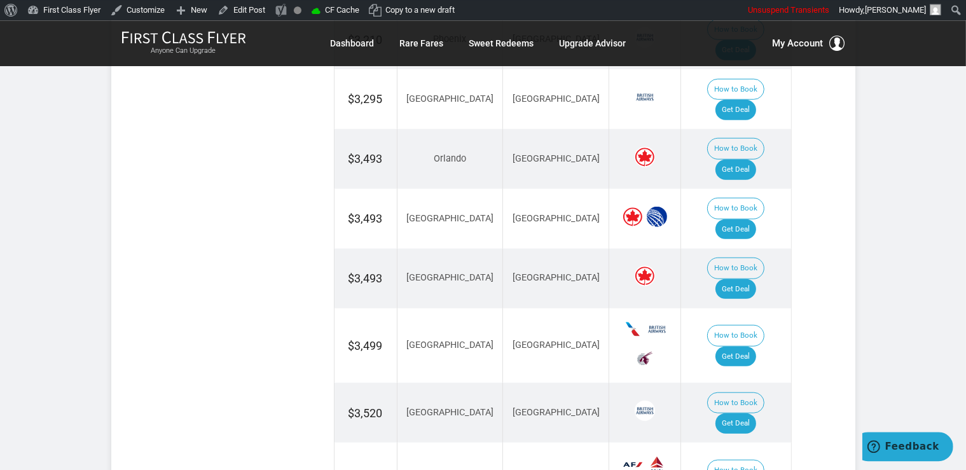
scroll to position [1142, 0]
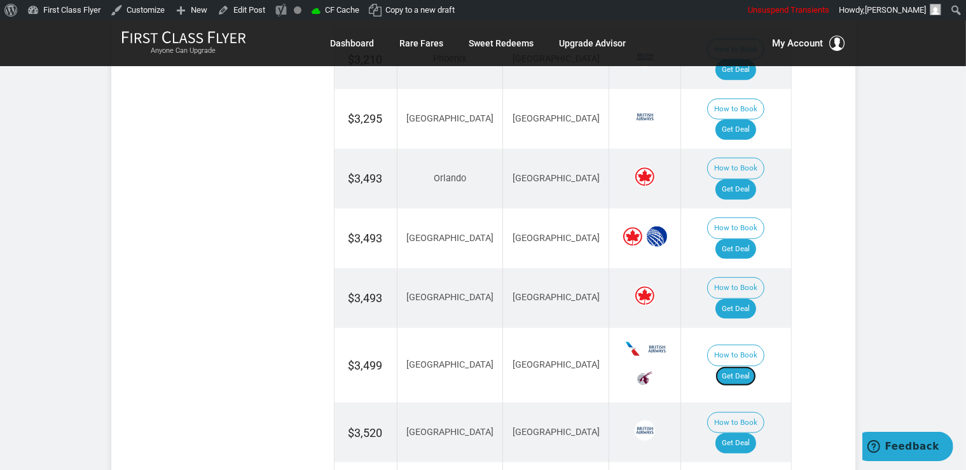
click at [747, 366] on link "Get Deal" at bounding box center [736, 376] width 41 height 20
click at [755, 299] on link "Get Deal" at bounding box center [736, 309] width 41 height 20
click at [755, 239] on link "Get Deal" at bounding box center [736, 249] width 41 height 20
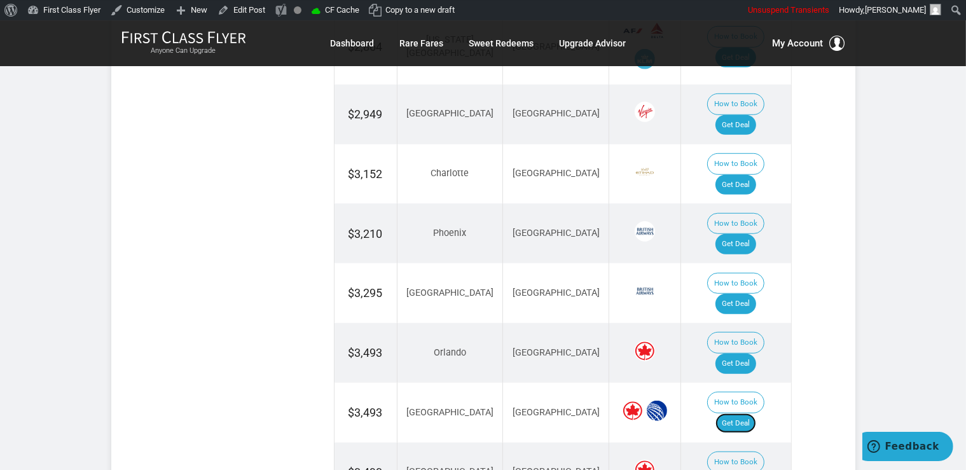
scroll to position [940, 0]
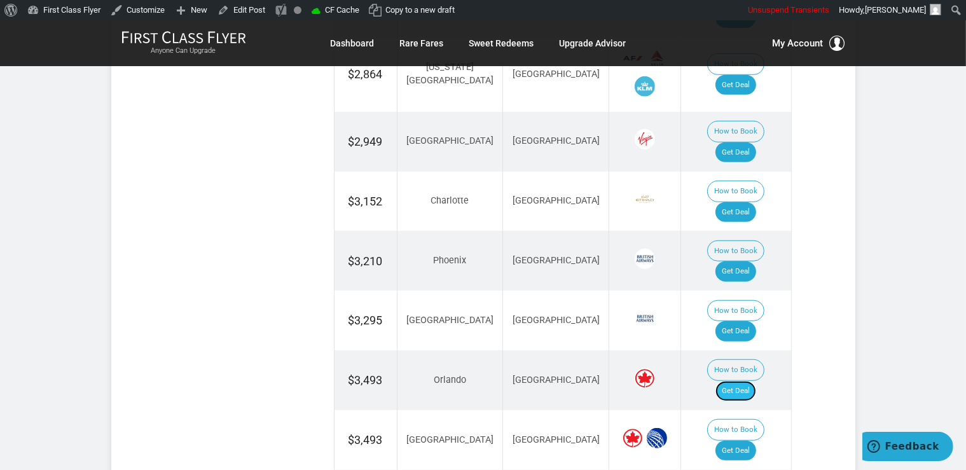
click at [748, 381] on link "Get Deal" at bounding box center [736, 391] width 41 height 20
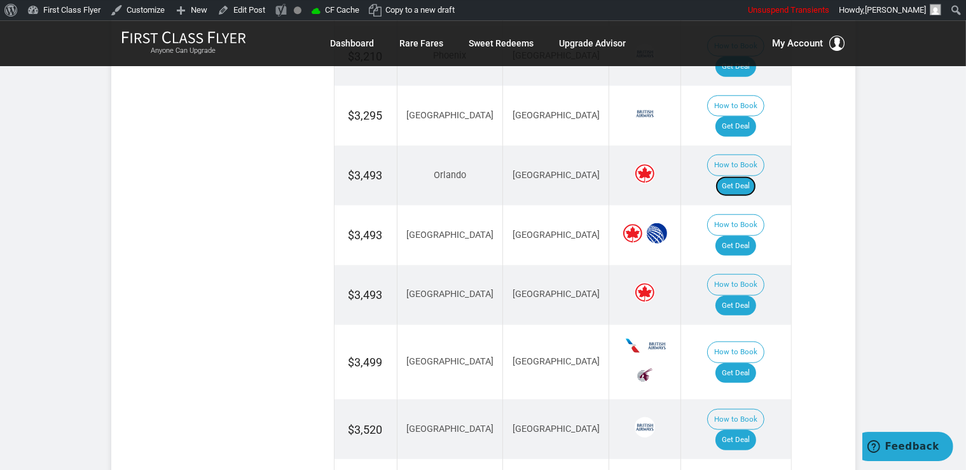
scroll to position [1209, 0]
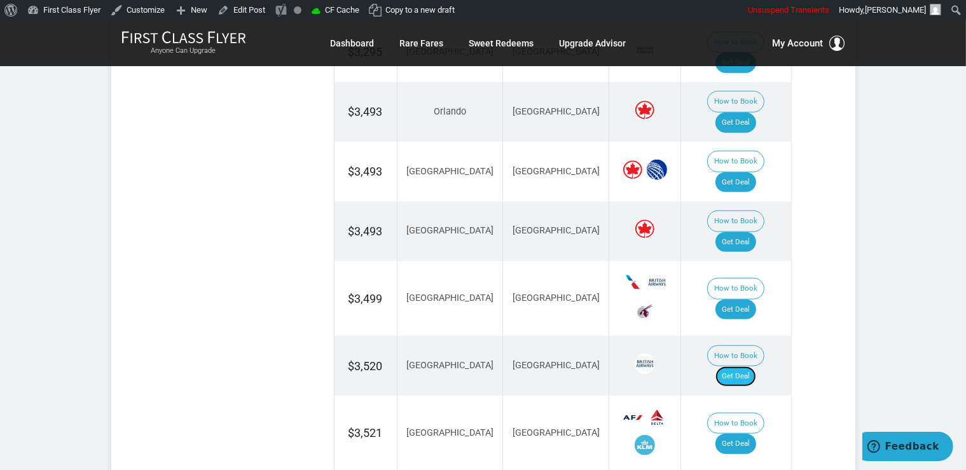
click at [749, 366] on link "Get Deal" at bounding box center [736, 376] width 41 height 20
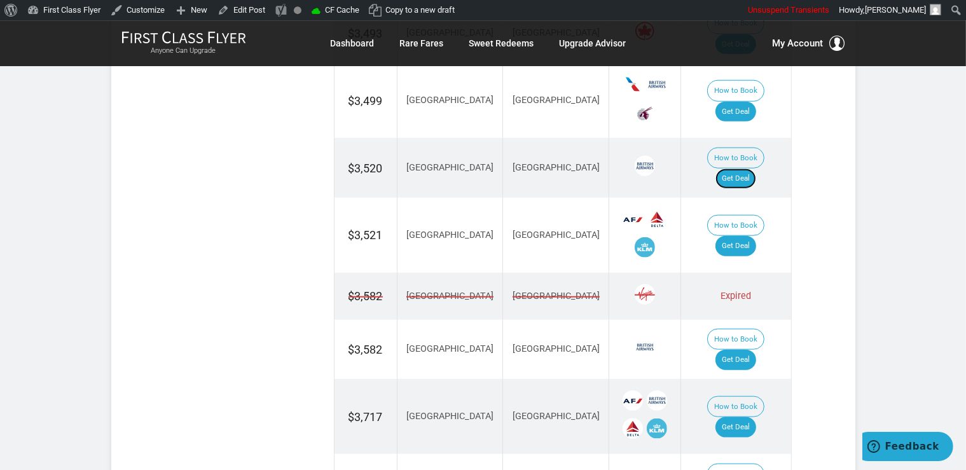
scroll to position [1410, 0]
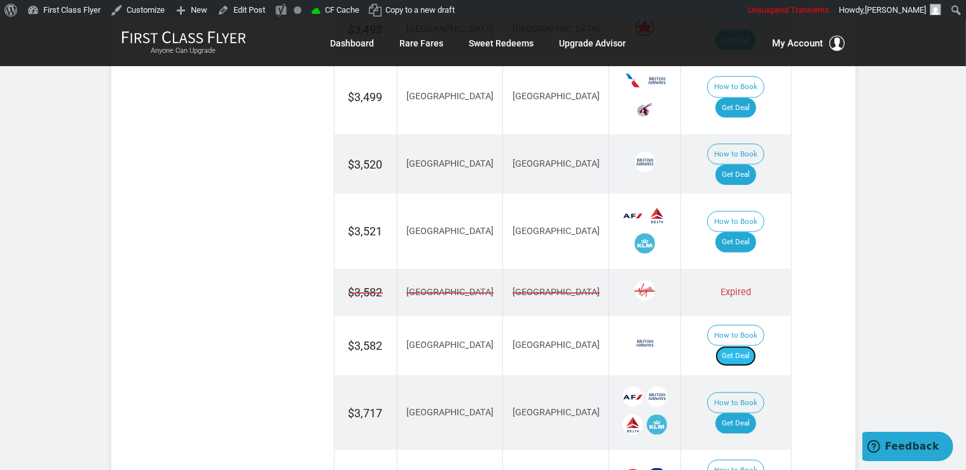
click at [749, 346] on link "Get Deal" at bounding box center [736, 356] width 41 height 20
click at [743, 414] on link "Get Deal" at bounding box center [736, 424] width 41 height 20
drag, startPoint x: 747, startPoint y: 258, endPoint x: 744, endPoint y: 253, distance: 6.6
click at [747, 414] on link "Get Deal" at bounding box center [736, 424] width 41 height 20
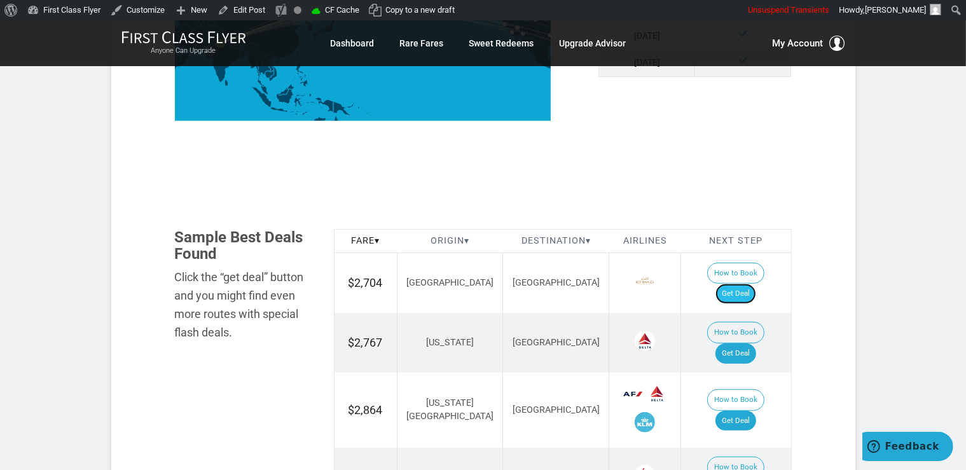
click at [741, 284] on link "Get Deal" at bounding box center [736, 294] width 41 height 20
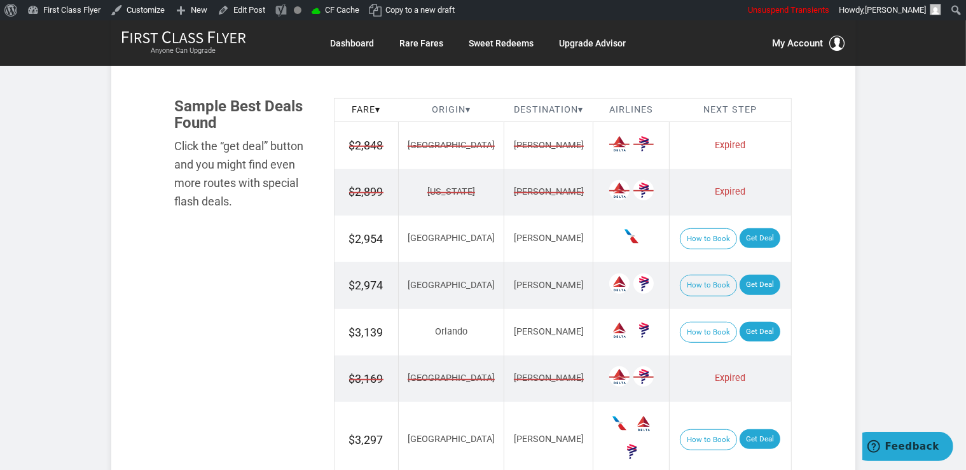
scroll to position [806, 0]
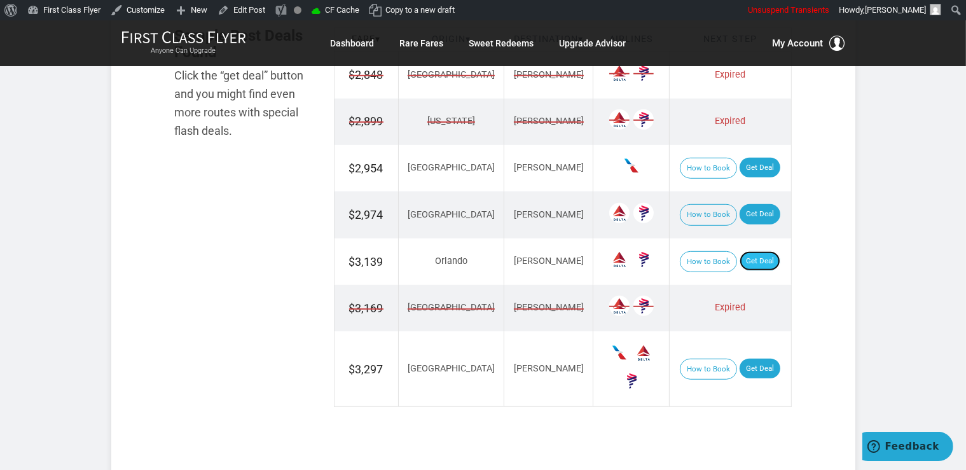
click at [752, 256] on link "Get Deal" at bounding box center [760, 261] width 41 height 20
click at [749, 164] on link "Get Deal" at bounding box center [760, 168] width 41 height 20
click at [756, 213] on link "Get Deal" at bounding box center [760, 214] width 41 height 20
click at [742, 359] on link "Get Deal" at bounding box center [760, 369] width 41 height 20
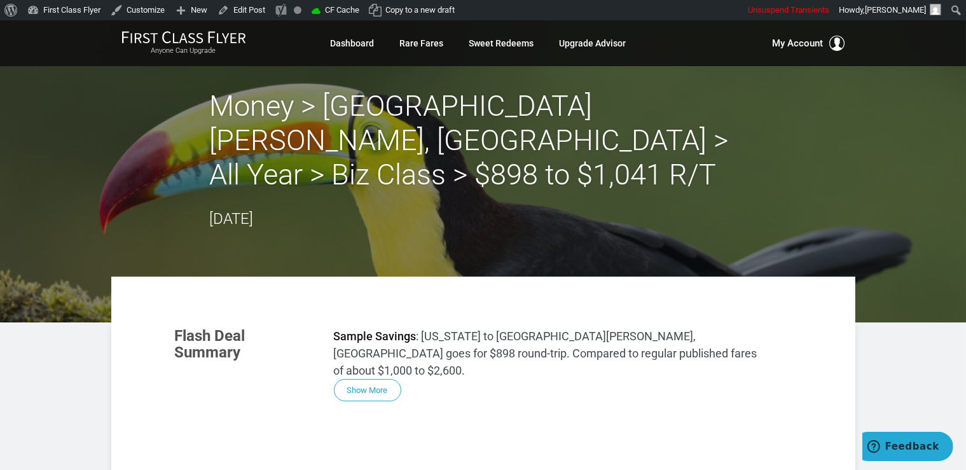
scroll to position [67, 0]
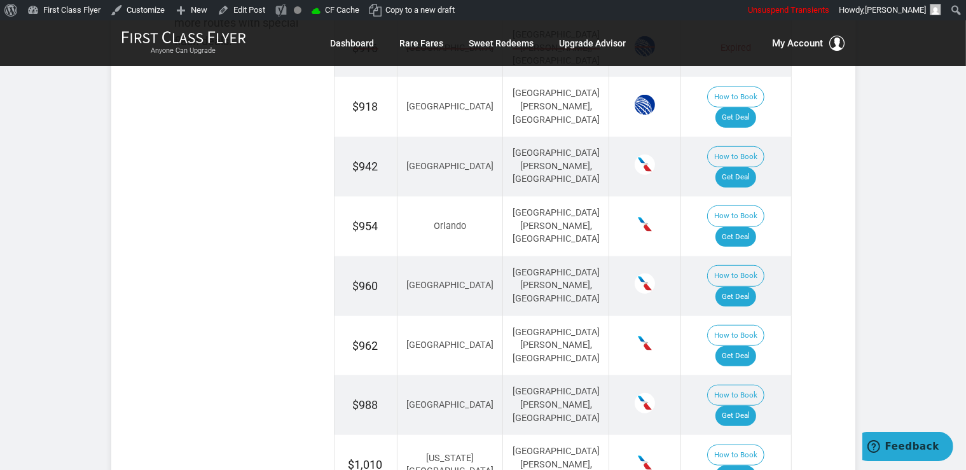
scroll to position [1008, 0]
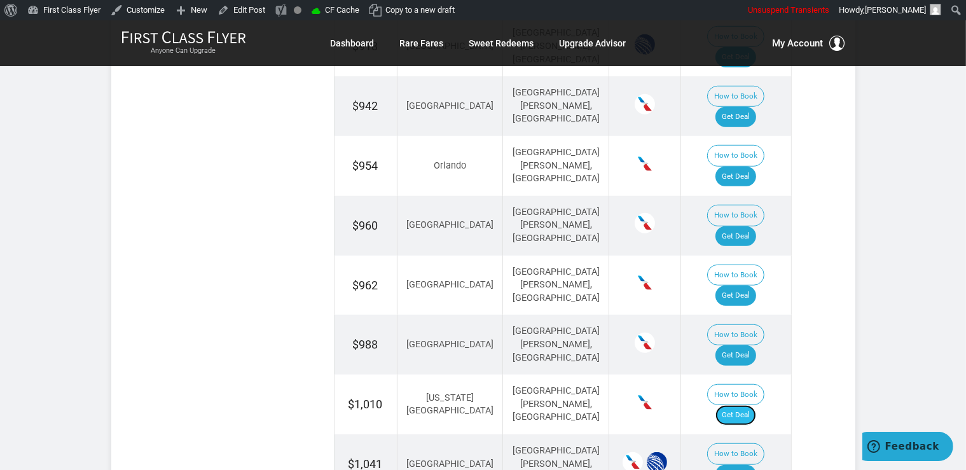
click at [745, 405] on link "Get Deal" at bounding box center [736, 415] width 41 height 20
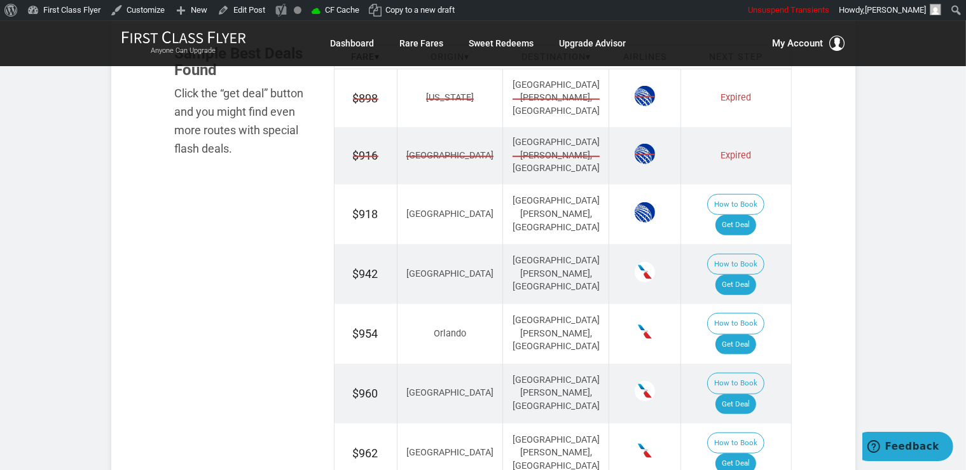
scroll to position [806, 0]
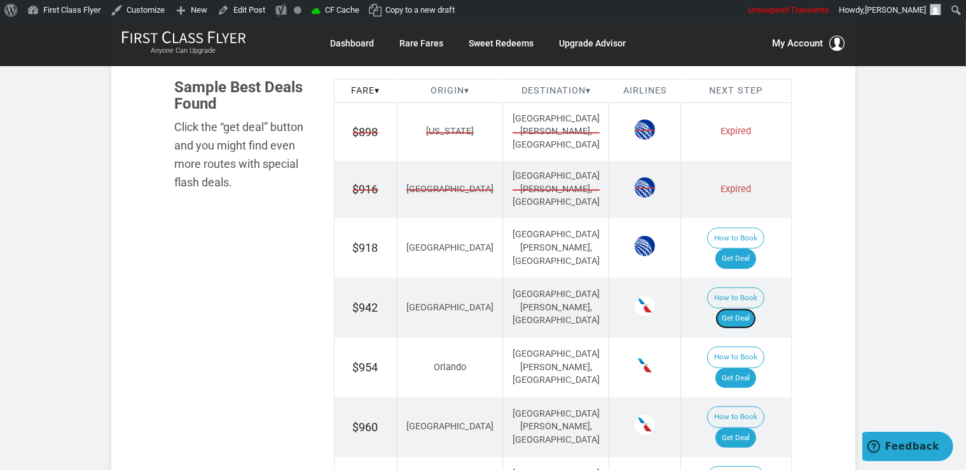
click at [744, 309] on link "Get Deal" at bounding box center [736, 319] width 41 height 20
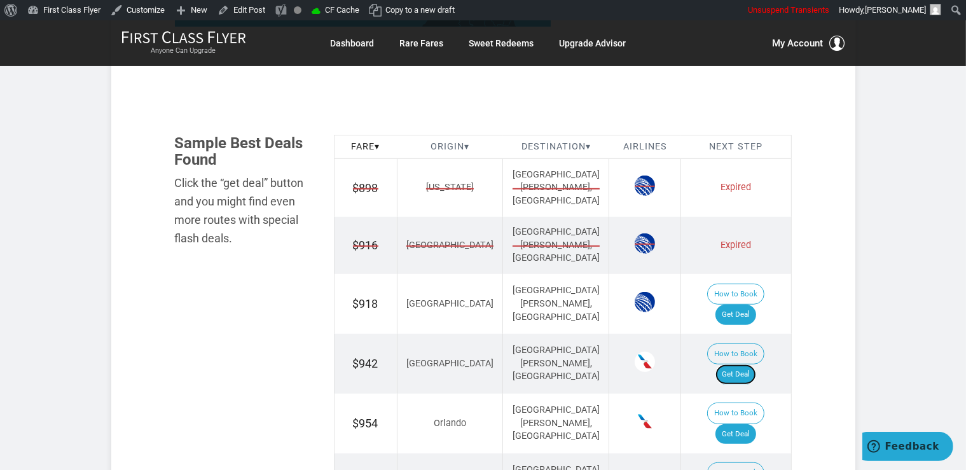
scroll to position [739, 0]
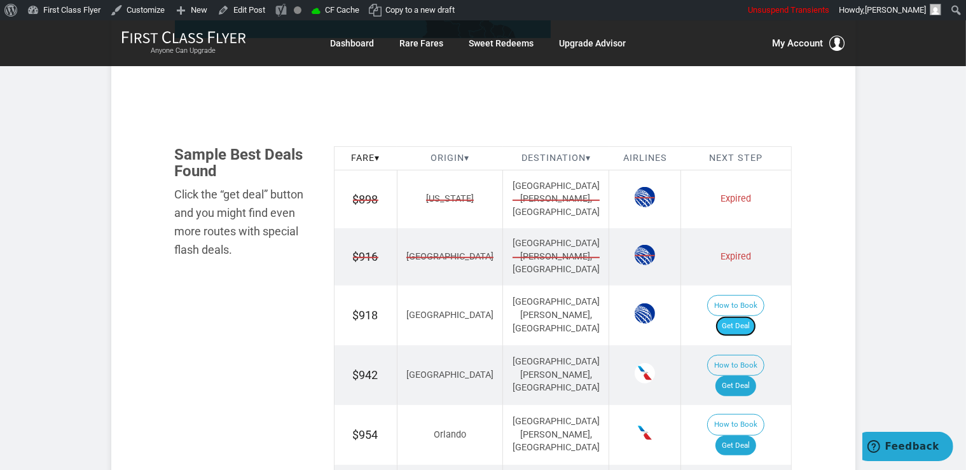
click at [746, 316] on link "Get Deal" at bounding box center [736, 326] width 41 height 20
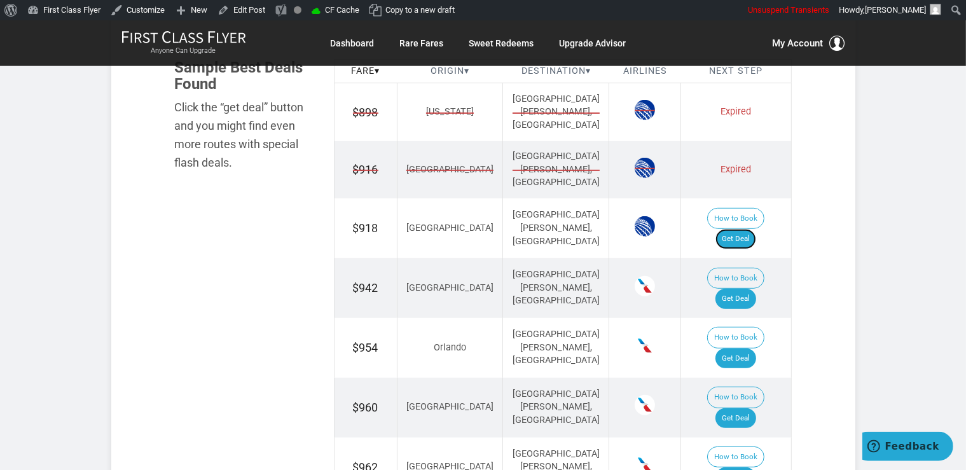
scroll to position [851, 0]
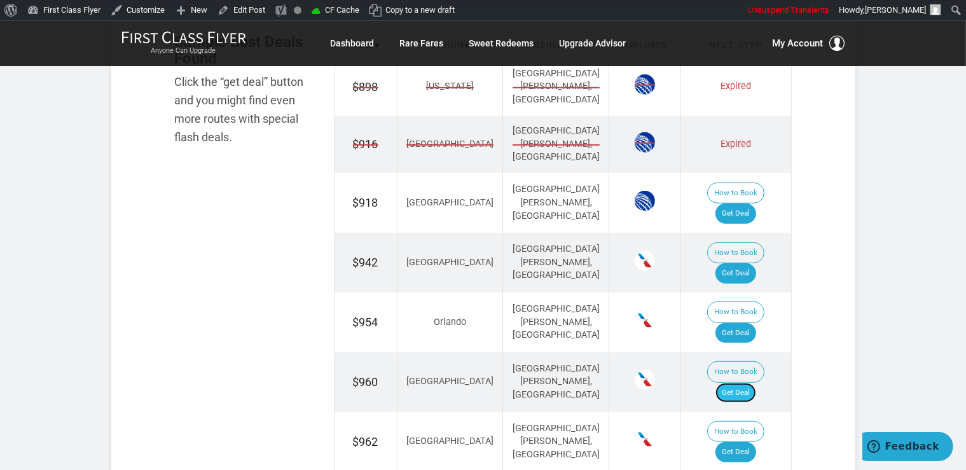
click at [734, 383] on link "Get Deal" at bounding box center [736, 393] width 41 height 20
click at [744, 323] on link "Get Deal" at bounding box center [736, 333] width 41 height 20
drag, startPoint x: 734, startPoint y: 216, endPoint x: 730, endPoint y: 195, distance: 20.6
click at [734, 323] on link "Get Deal" at bounding box center [736, 333] width 41 height 20
click at [742, 442] on link "Get Deal" at bounding box center [736, 452] width 41 height 20
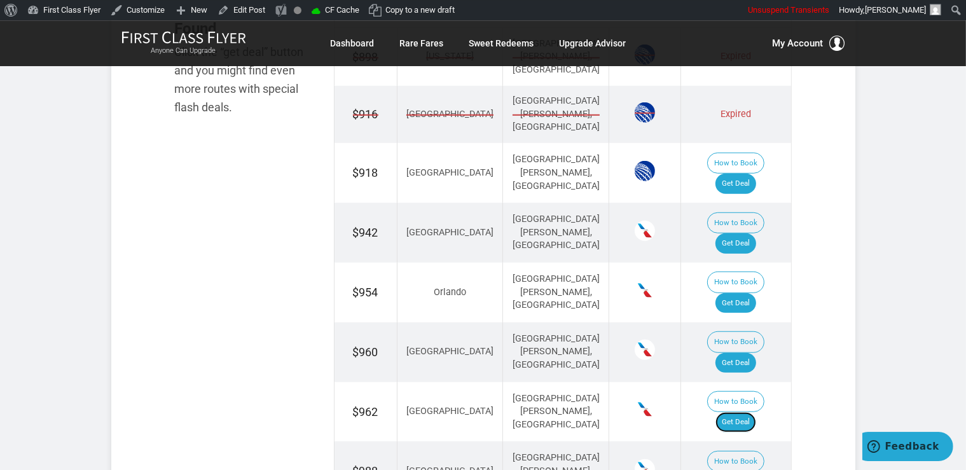
scroll to position [919, 0]
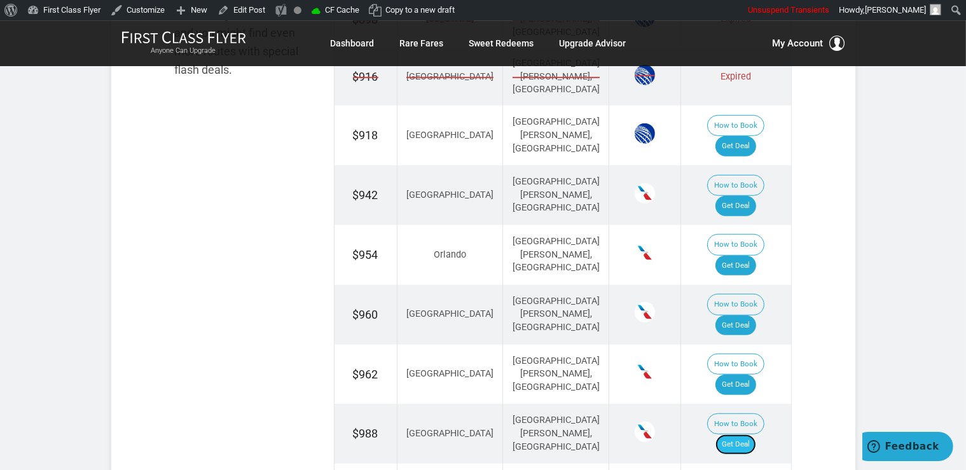
click at [731, 435] on link "Get Deal" at bounding box center [736, 445] width 41 height 20
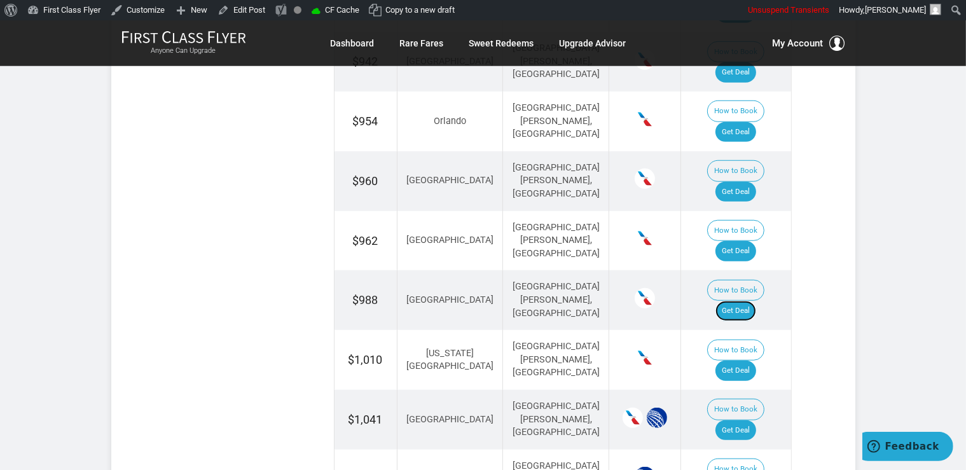
scroll to position [1053, 0]
click at [740, 420] on link "Get Deal" at bounding box center [736, 430] width 41 height 20
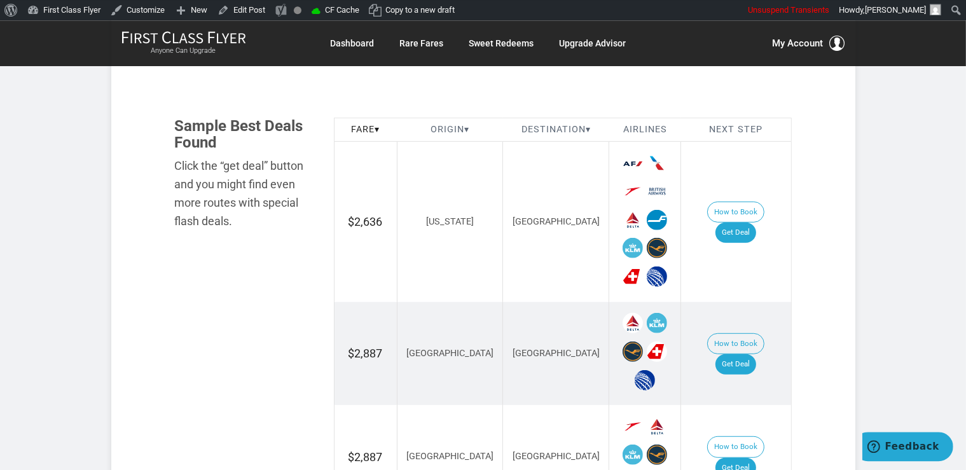
scroll to position [739, 0]
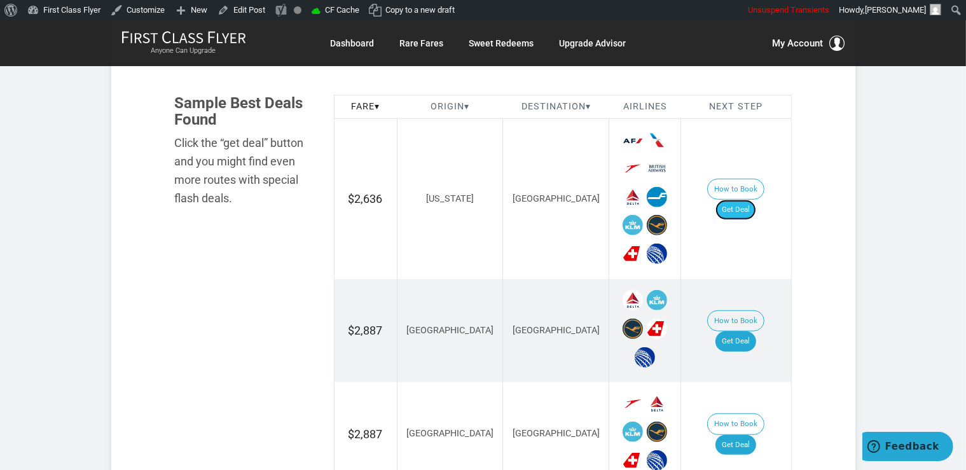
click at [743, 200] on link "Get Deal" at bounding box center [736, 210] width 41 height 20
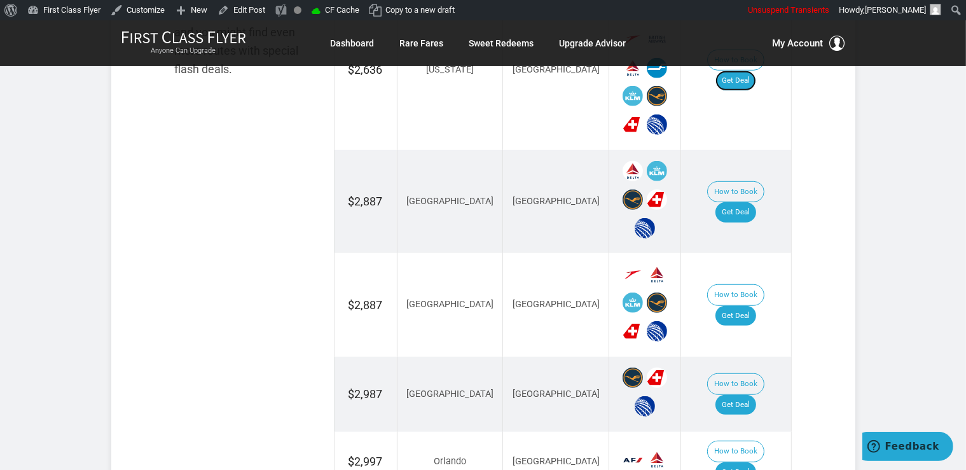
scroll to position [873, 0]
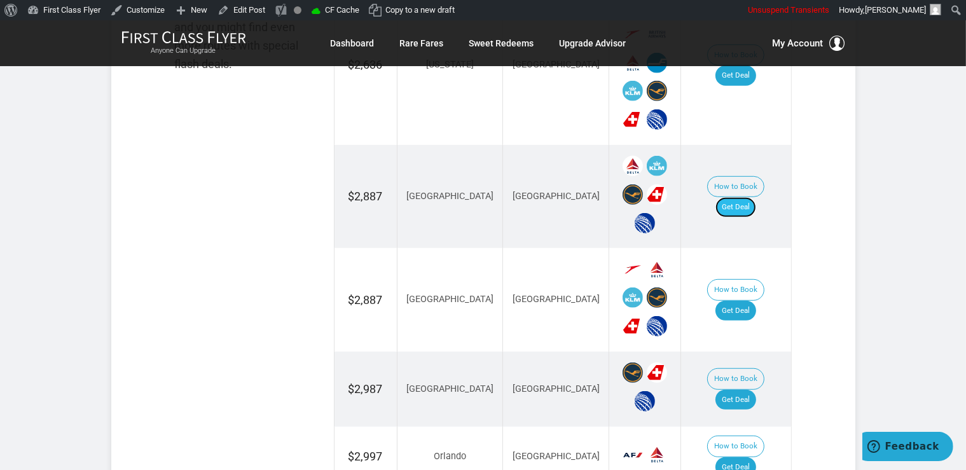
click at [737, 197] on link "Get Deal" at bounding box center [736, 207] width 41 height 20
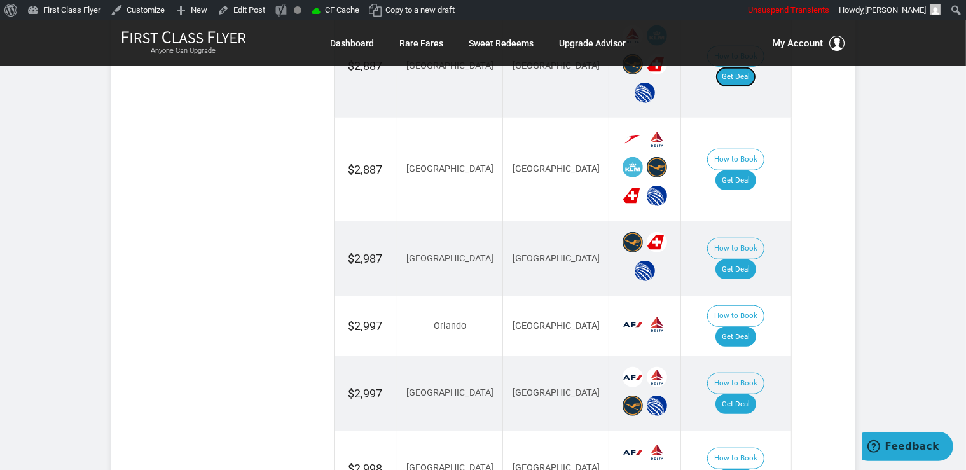
scroll to position [1008, 0]
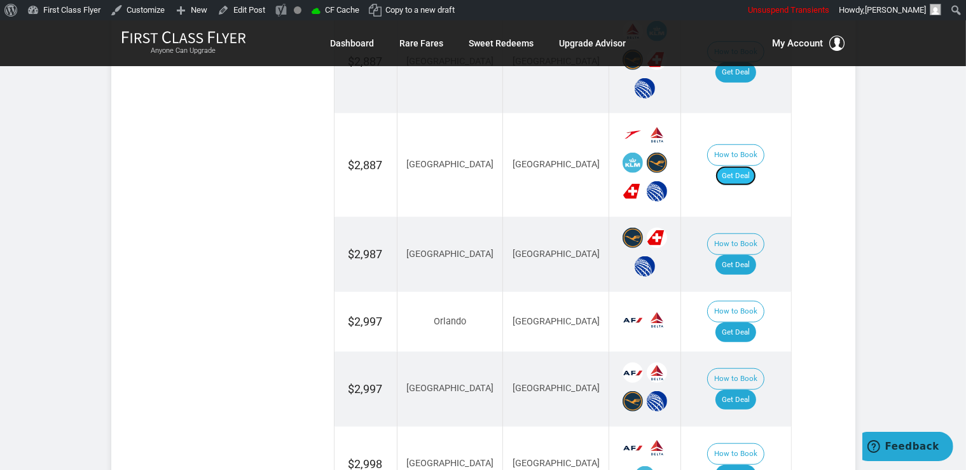
click at [734, 166] on link "Get Deal" at bounding box center [736, 176] width 41 height 20
click at [734, 255] on link "Get Deal" at bounding box center [736, 265] width 41 height 20
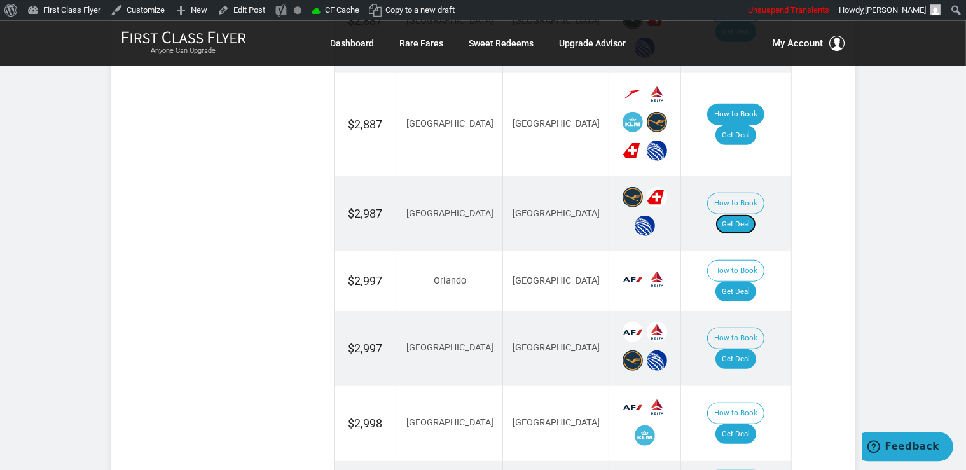
scroll to position [1142, 0]
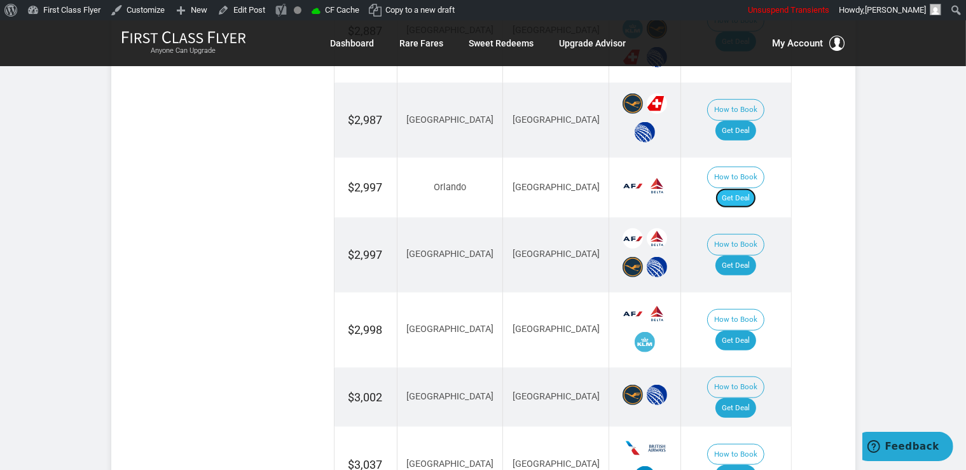
click at [751, 188] on link "Get Deal" at bounding box center [736, 198] width 41 height 20
click at [745, 256] on link "Get Deal" at bounding box center [736, 266] width 41 height 20
click at [734, 331] on link "Get Deal" at bounding box center [736, 341] width 41 height 20
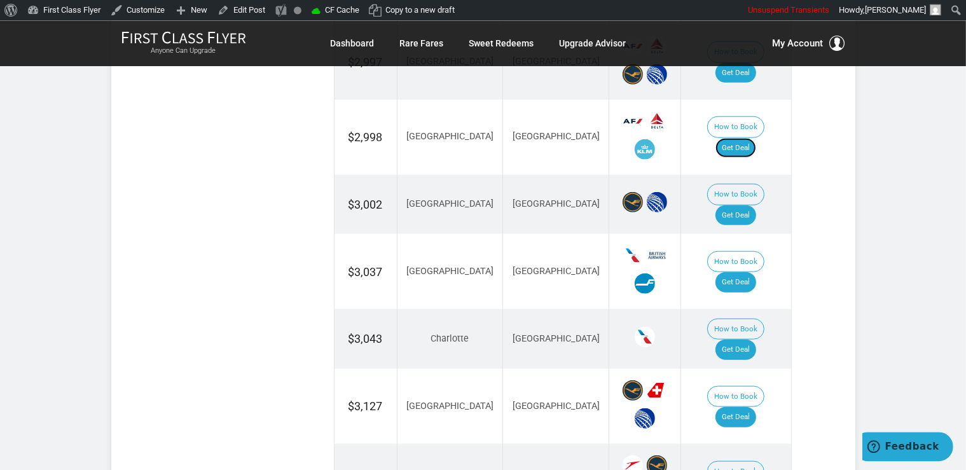
scroll to position [1344, 0]
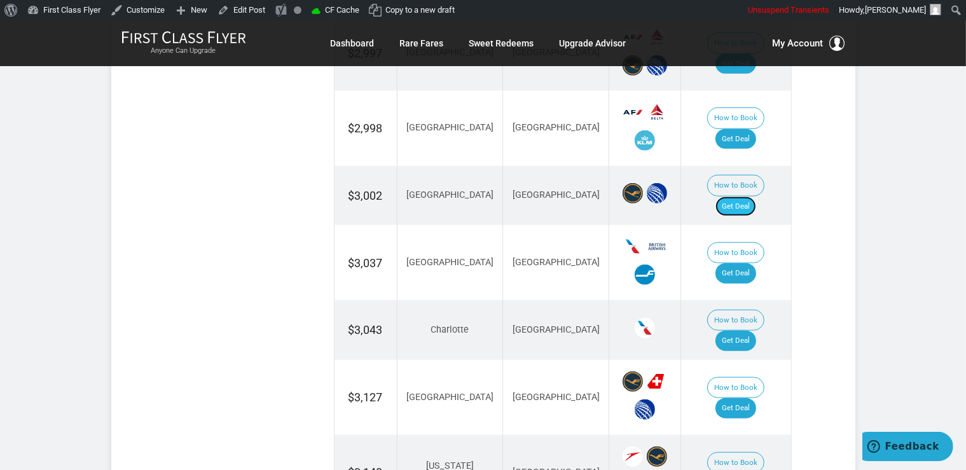
click at [749, 197] on link "Get Deal" at bounding box center [736, 207] width 41 height 20
click at [750, 331] on link "Get Deal" at bounding box center [736, 341] width 41 height 20
click at [740, 263] on link "Get Deal" at bounding box center [736, 273] width 41 height 20
click at [749, 398] on link "Get Deal" at bounding box center [736, 408] width 41 height 20
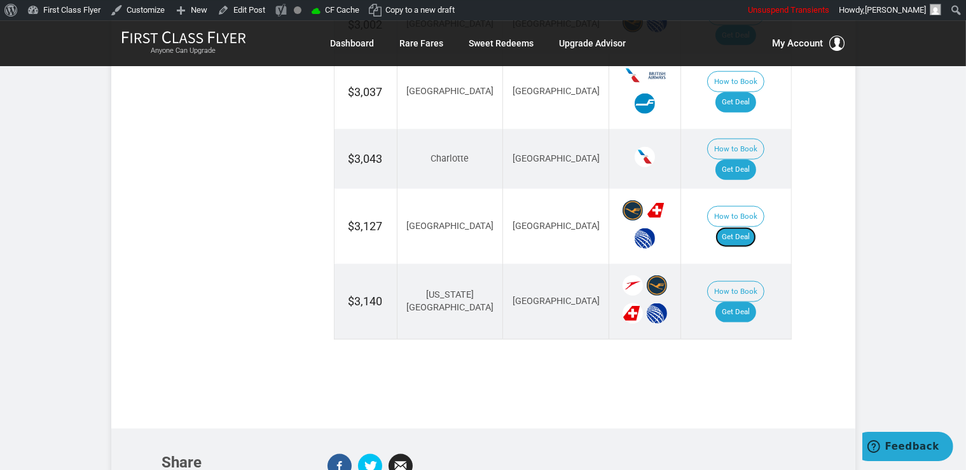
scroll to position [1545, 0]
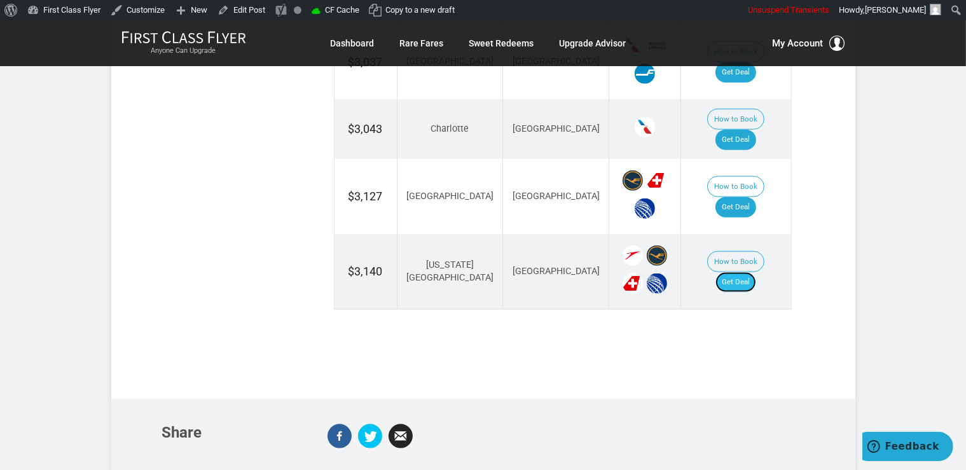
drag, startPoint x: 740, startPoint y: 215, endPoint x: 753, endPoint y: 204, distance: 17.2
click at [740, 272] on link "Get Deal" at bounding box center [736, 282] width 41 height 20
